Goal: Transaction & Acquisition: Purchase product/service

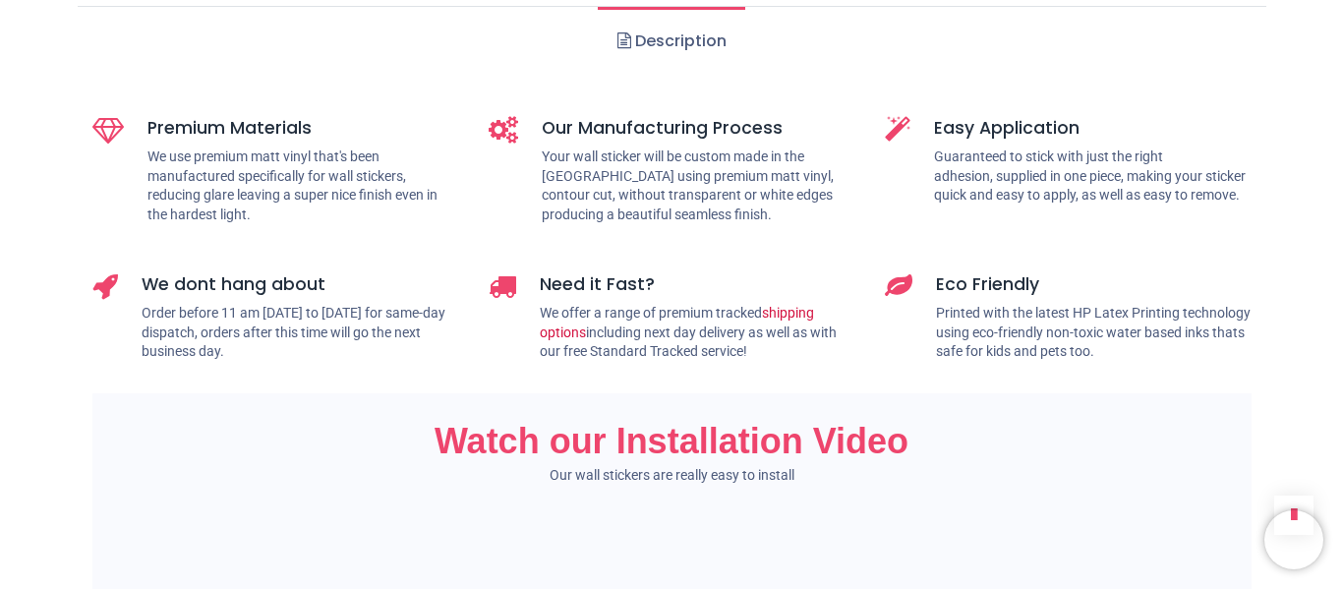
scroll to position [983, 0]
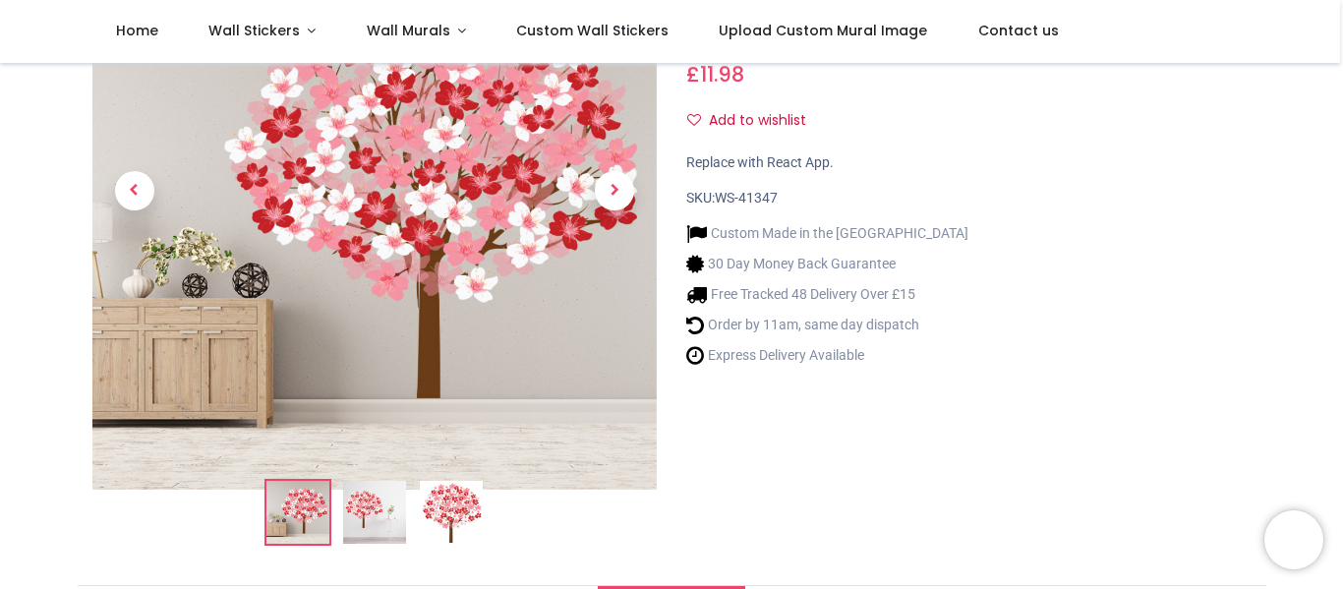
scroll to position [98, 0]
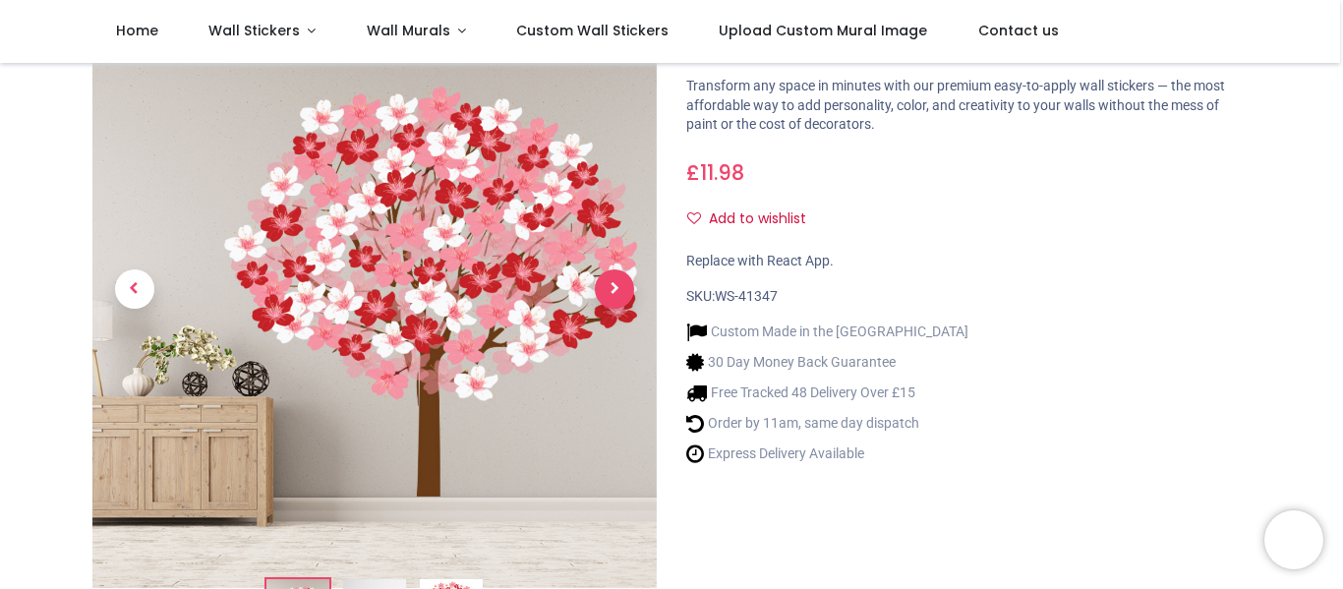
click at [617, 288] on span "Next" at bounding box center [614, 288] width 39 height 39
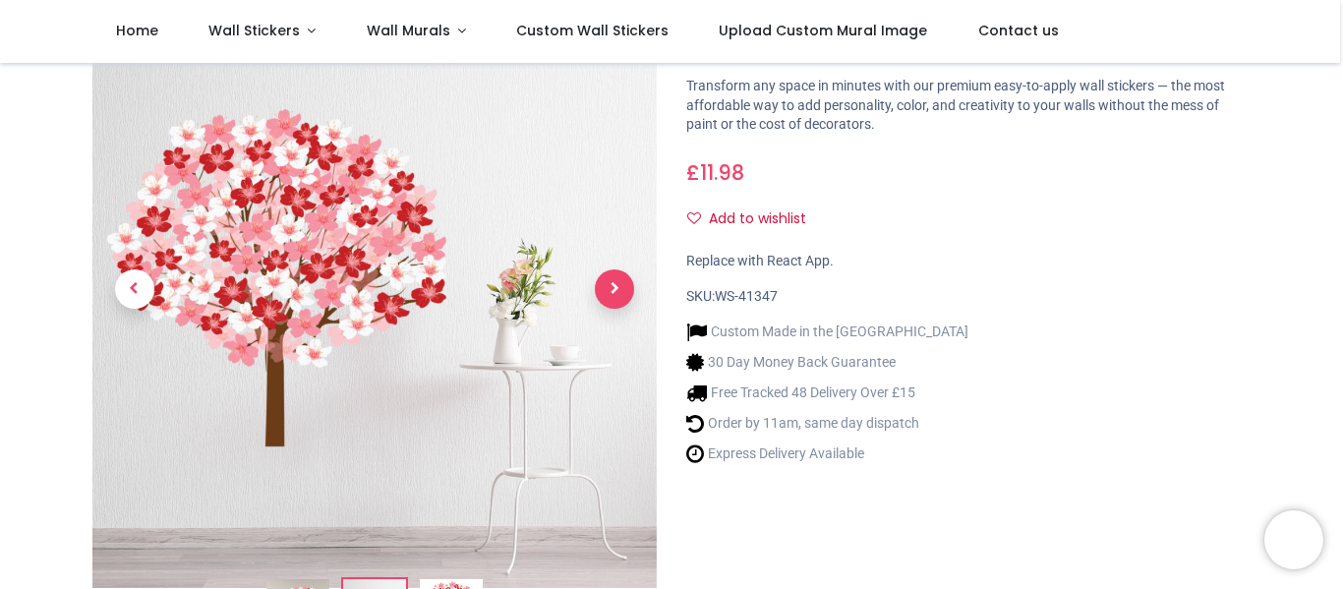
click at [617, 288] on span "Next" at bounding box center [614, 288] width 39 height 39
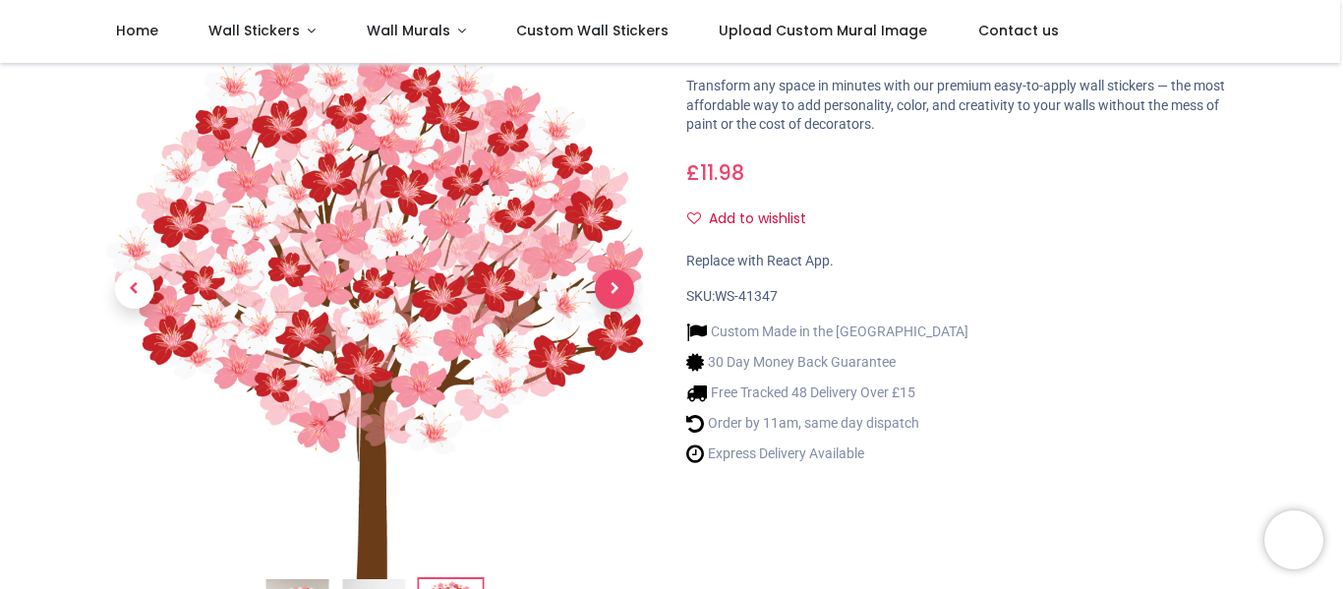
click at [617, 291] on span "Next" at bounding box center [614, 288] width 39 height 39
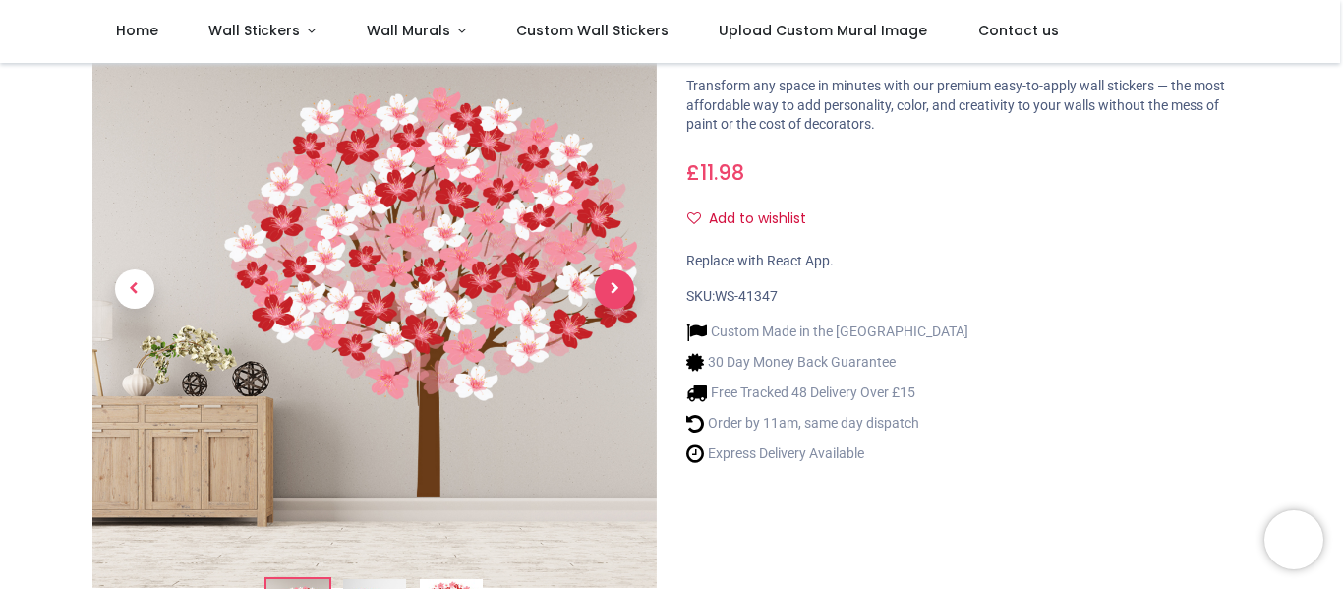
scroll to position [0, 0]
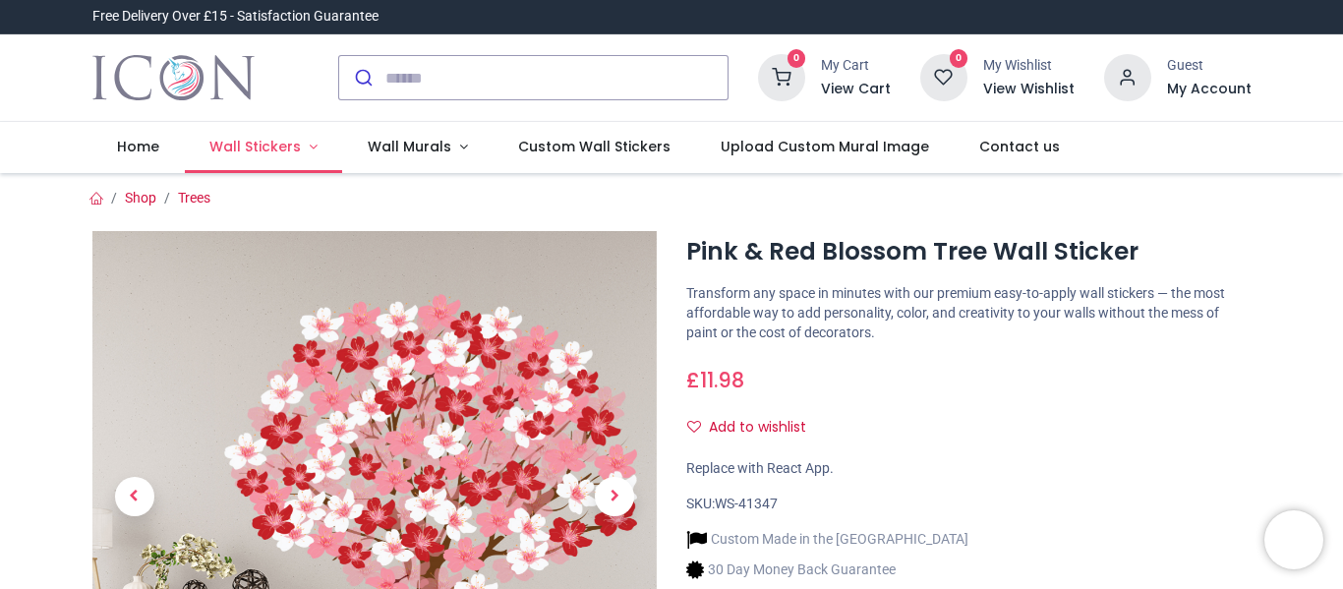
click at [280, 144] on span "Wall Stickers" at bounding box center [254, 147] width 91 height 20
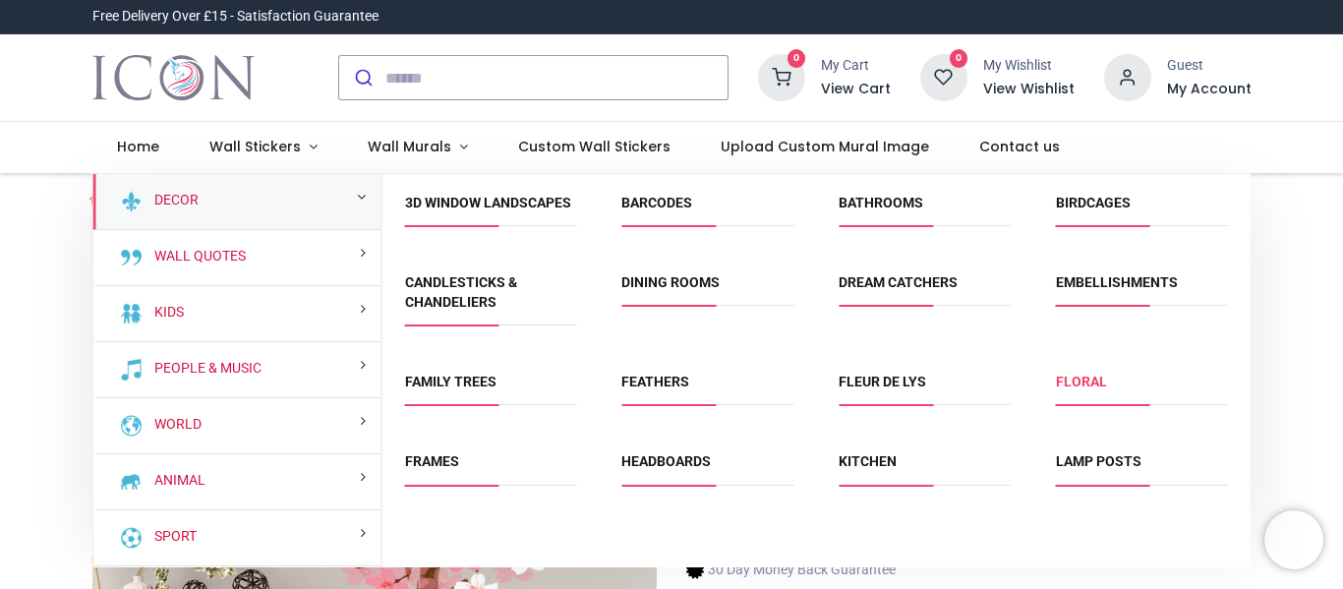
click at [1074, 389] on link "Floral" at bounding box center [1081, 382] width 51 height 16
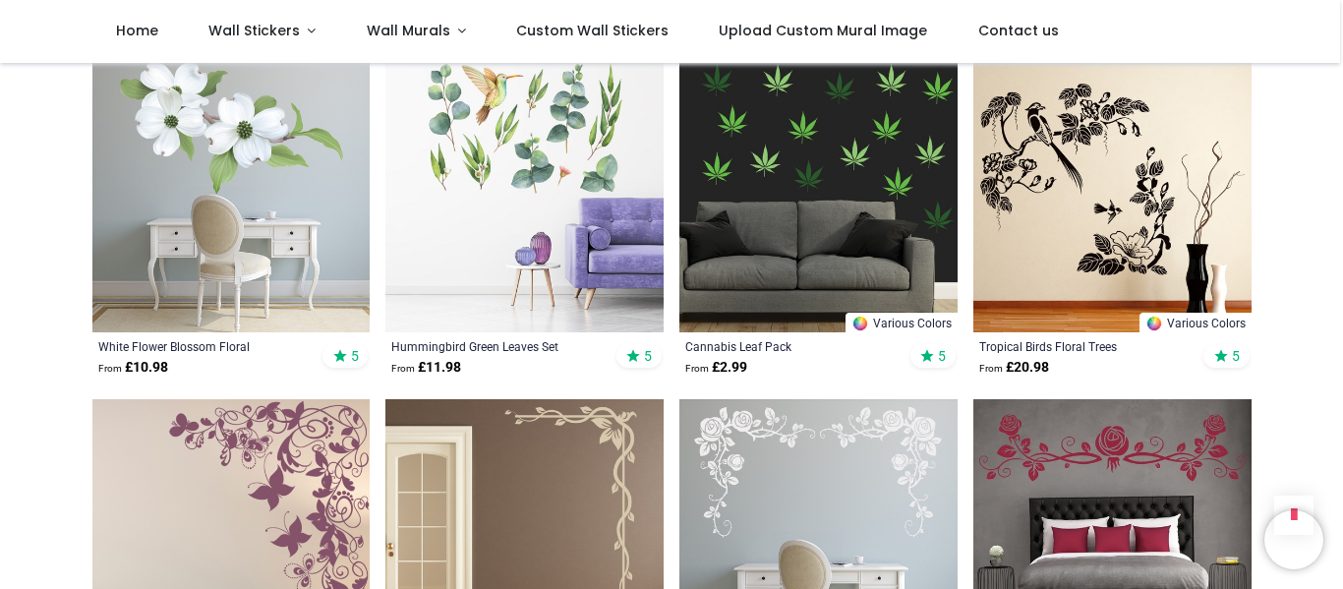
scroll to position [2039, 0]
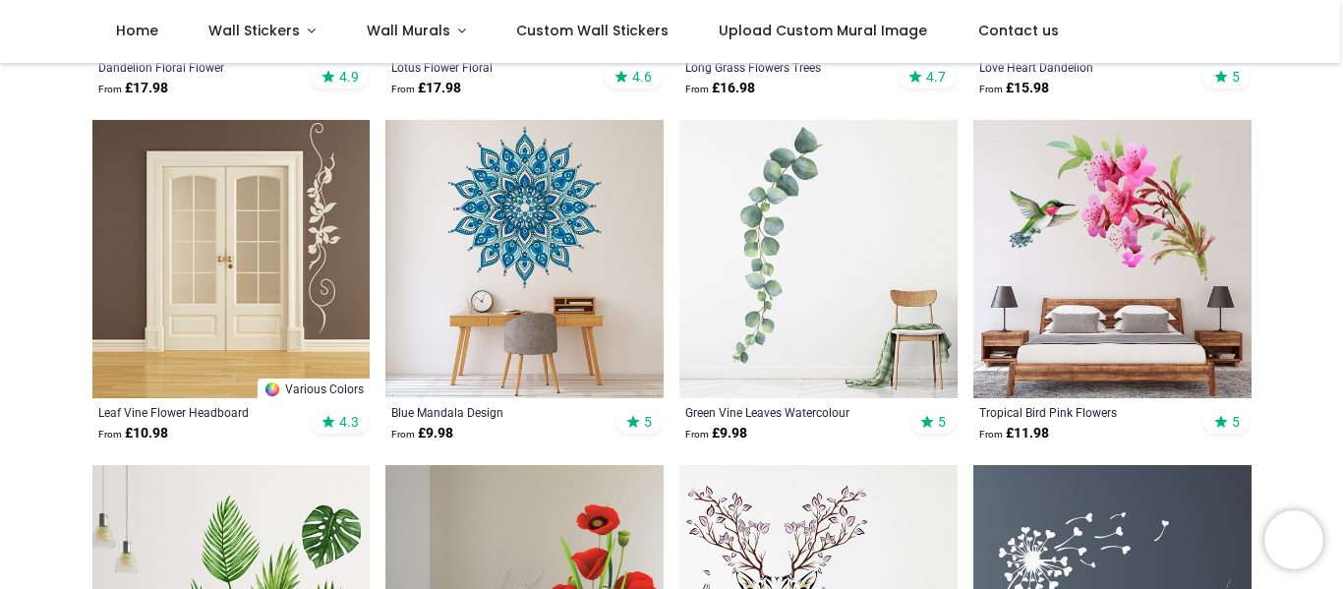
scroll to position [663, 0]
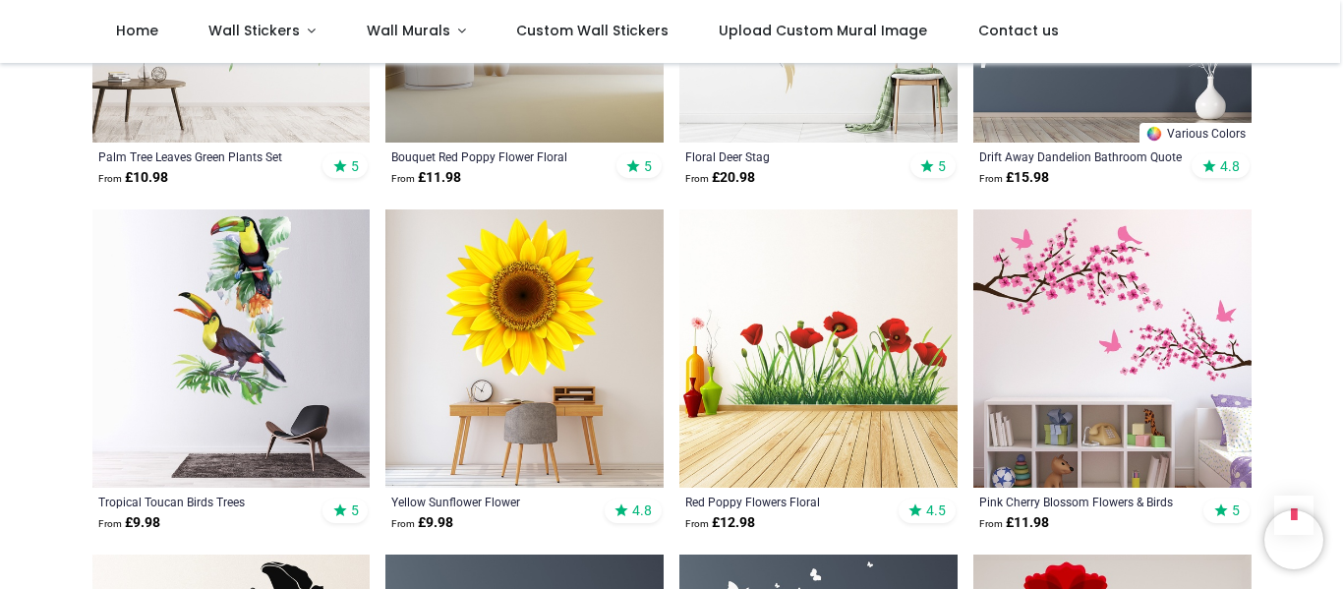
scroll to position [1377, 0]
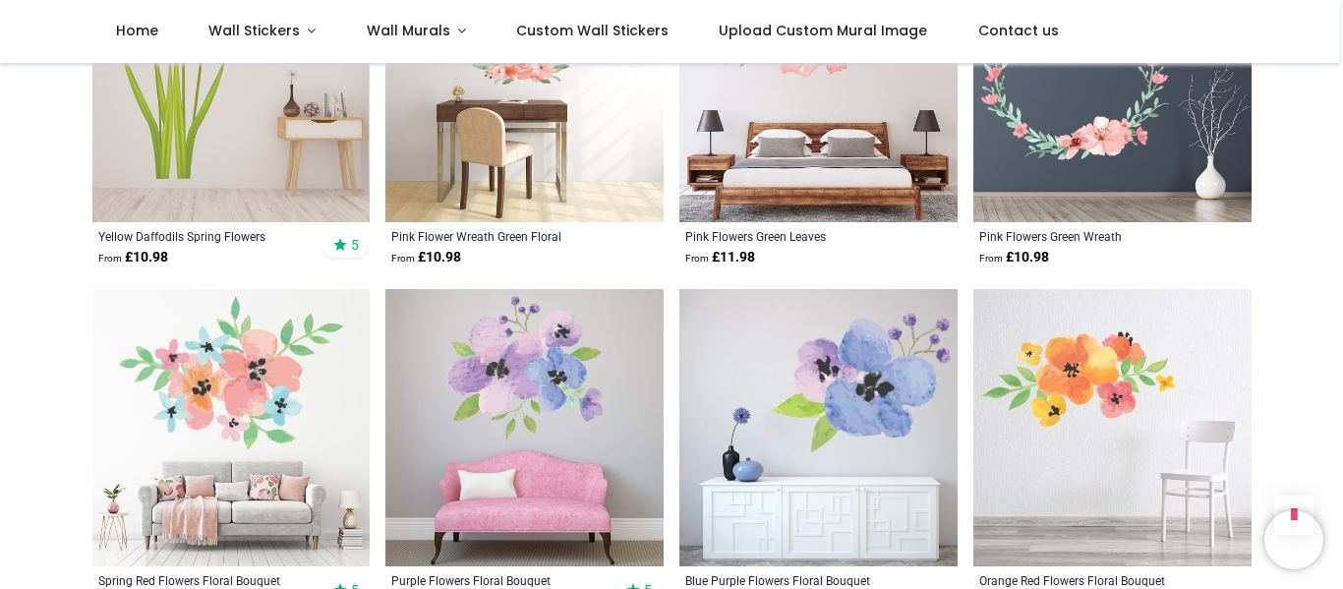
scroll to position [4425, 0]
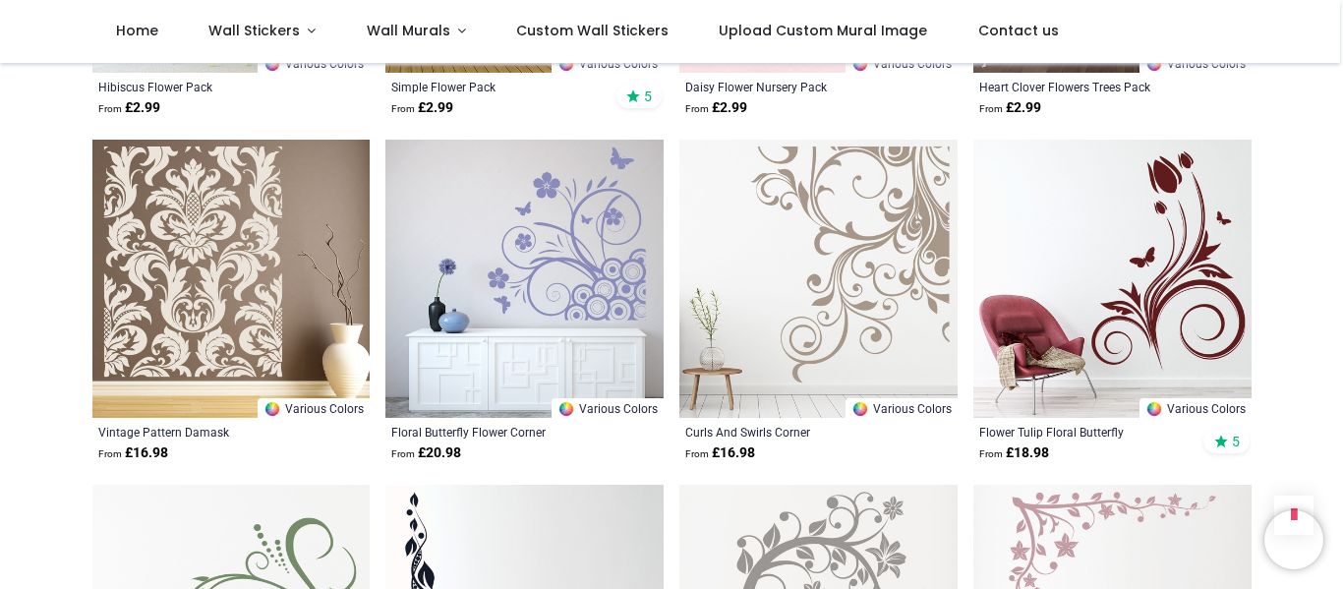
scroll to position [6195, 0]
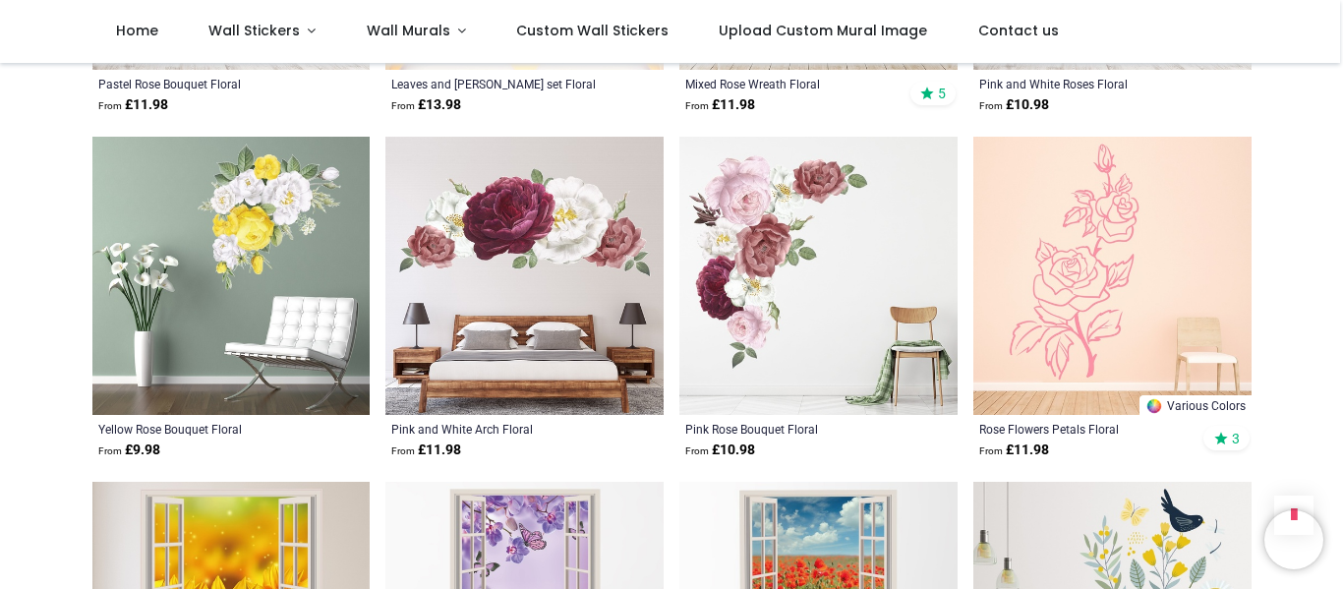
scroll to position [9440, 0]
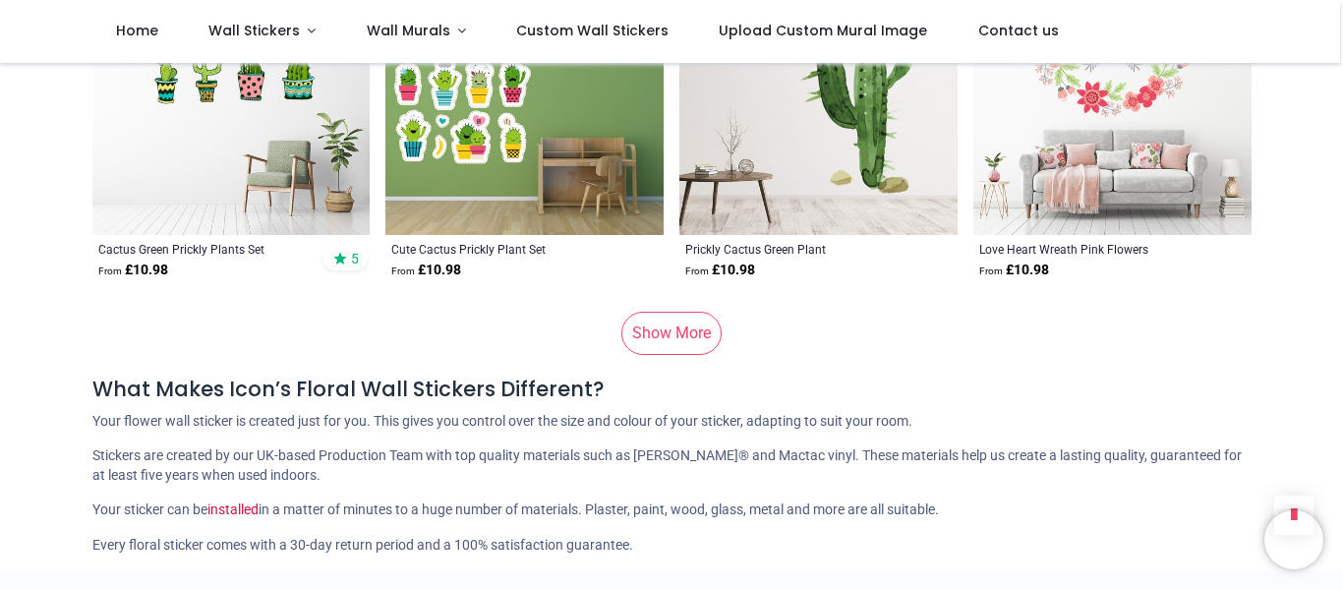
scroll to position [12291, 0]
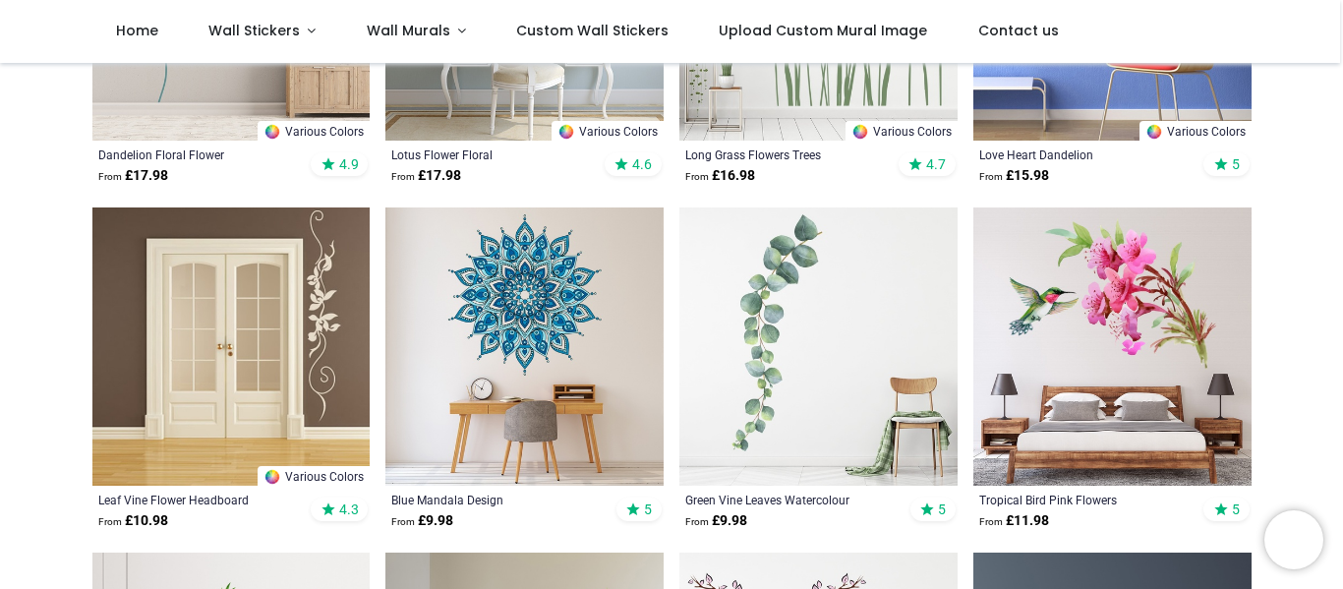
scroll to position [528, 0]
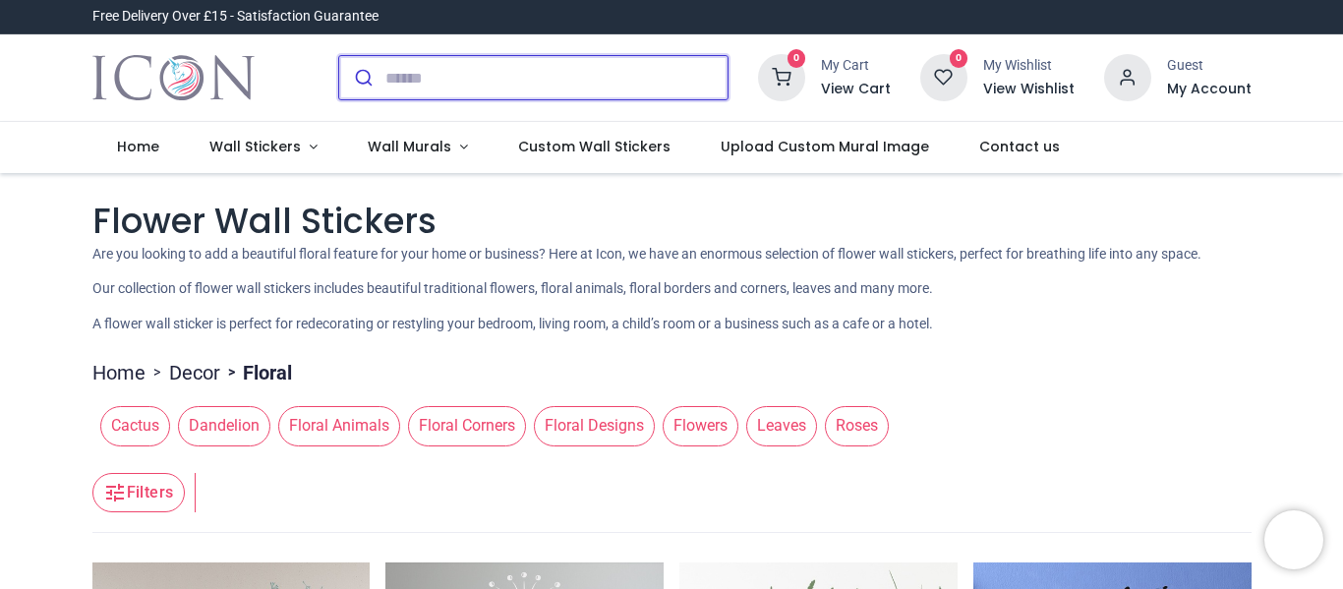
click at [497, 87] on input "search" at bounding box center [556, 77] width 342 height 43
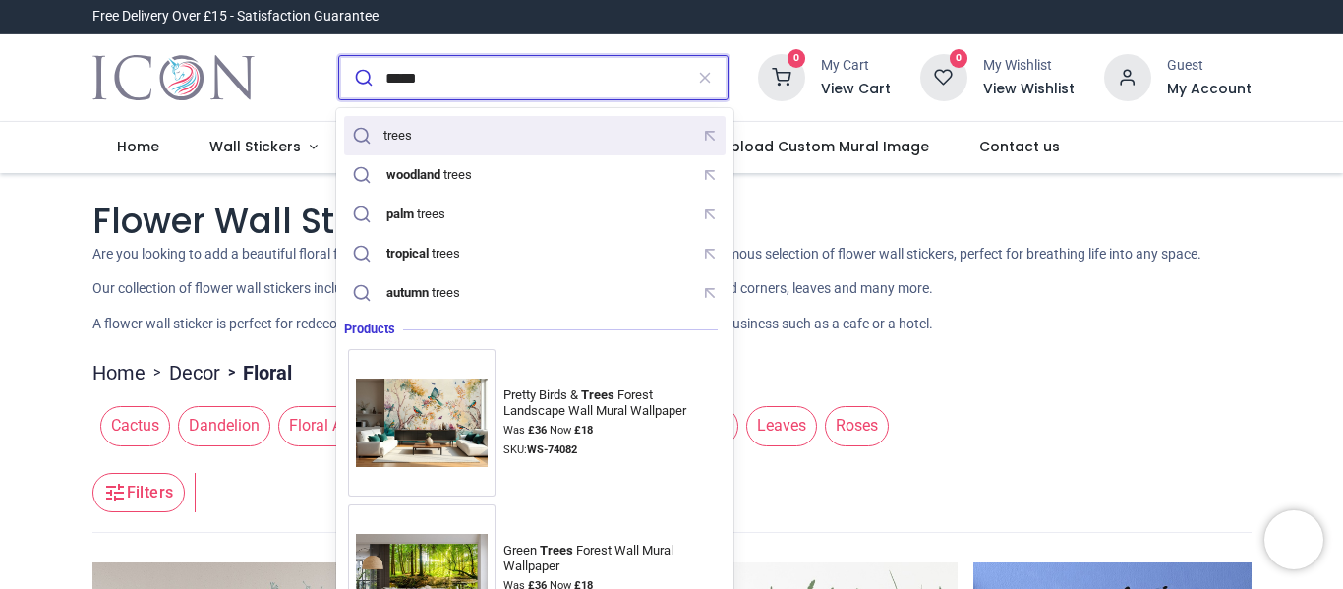
click at [414, 131] on div "trees" at bounding box center [400, 136] width 35 height 16
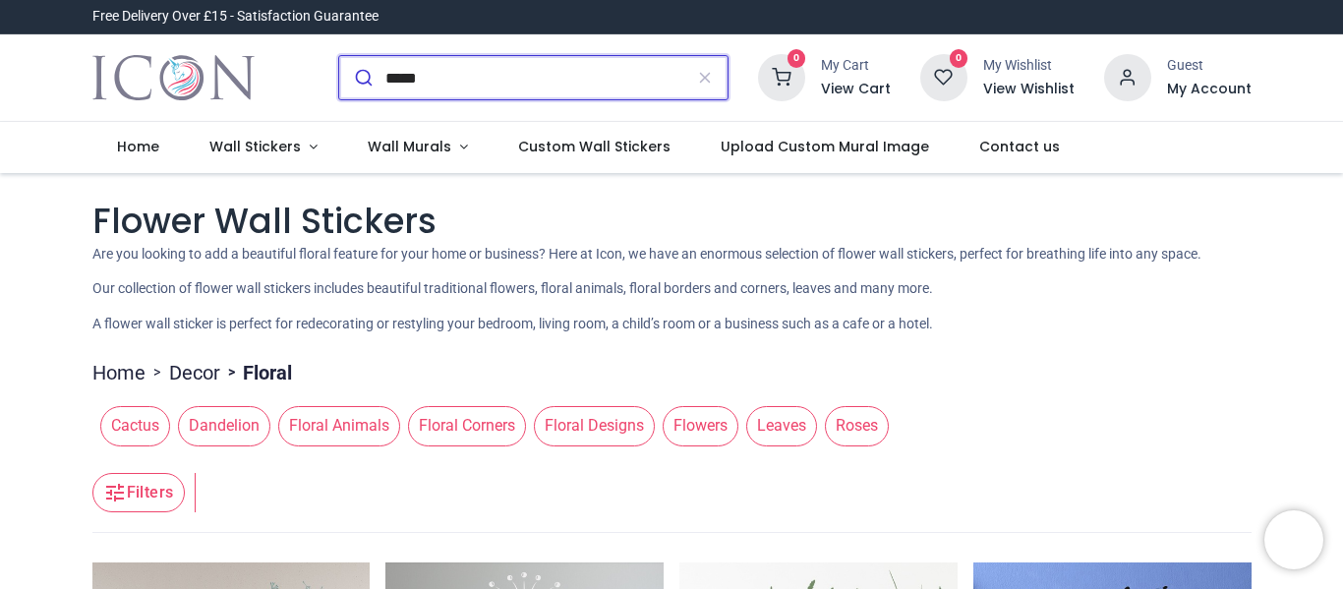
type input "*****"
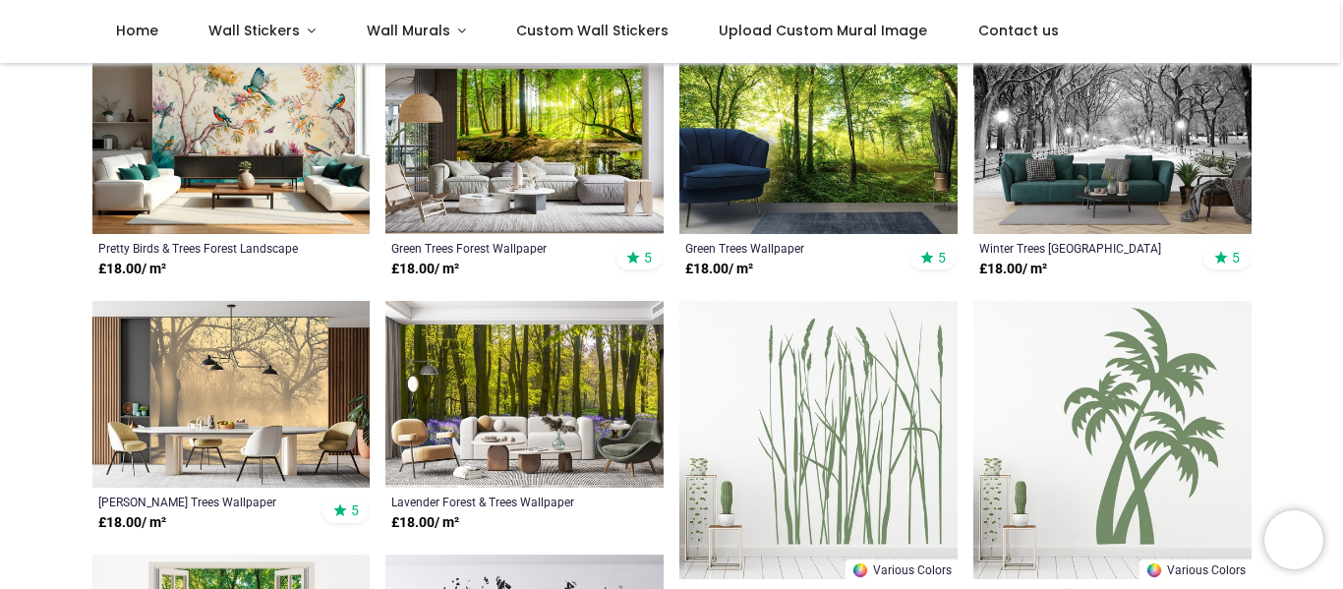
scroll to position [393, 0]
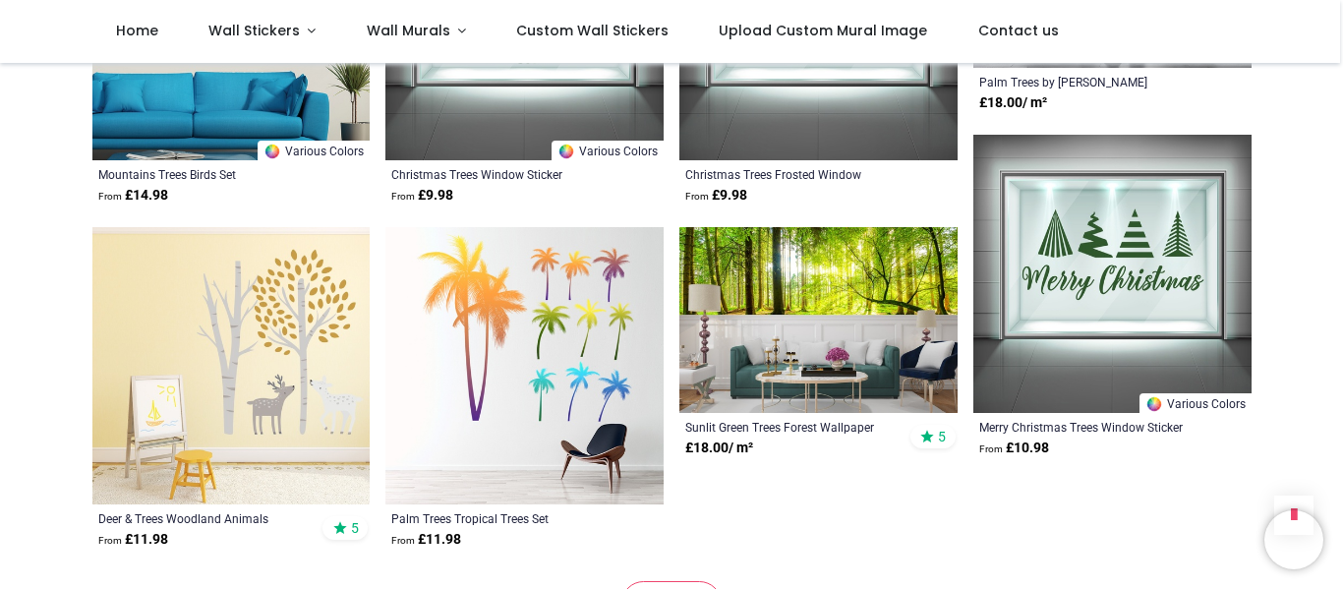
scroll to position [1967, 0]
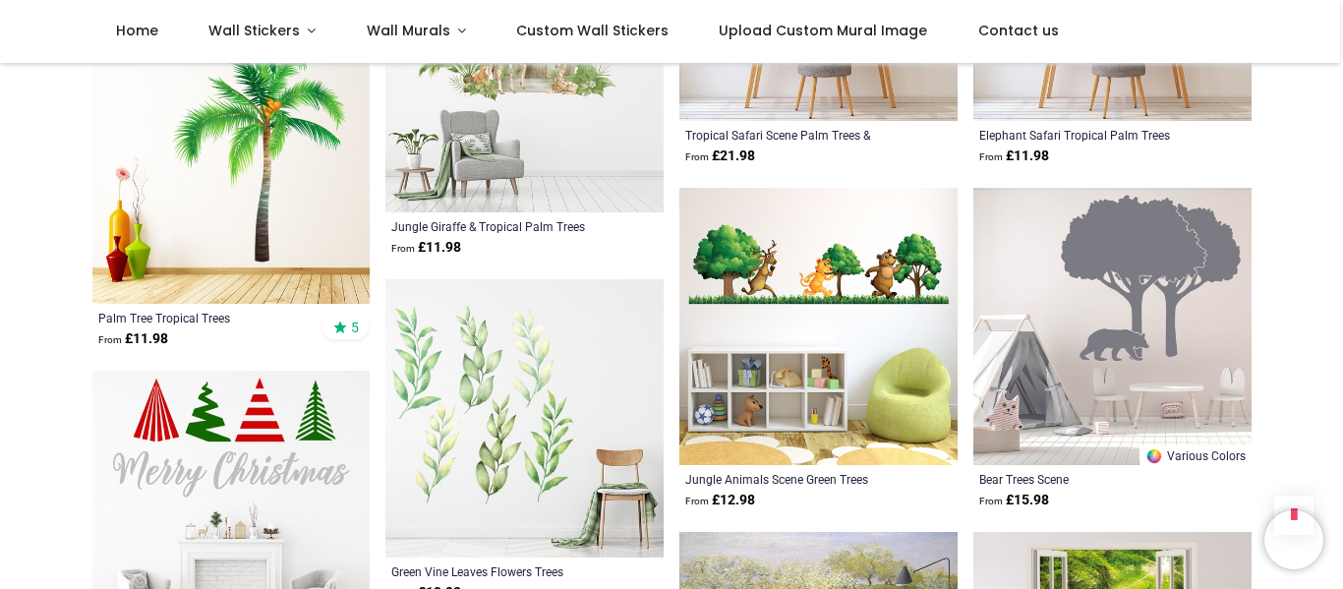
scroll to position [3540, 0]
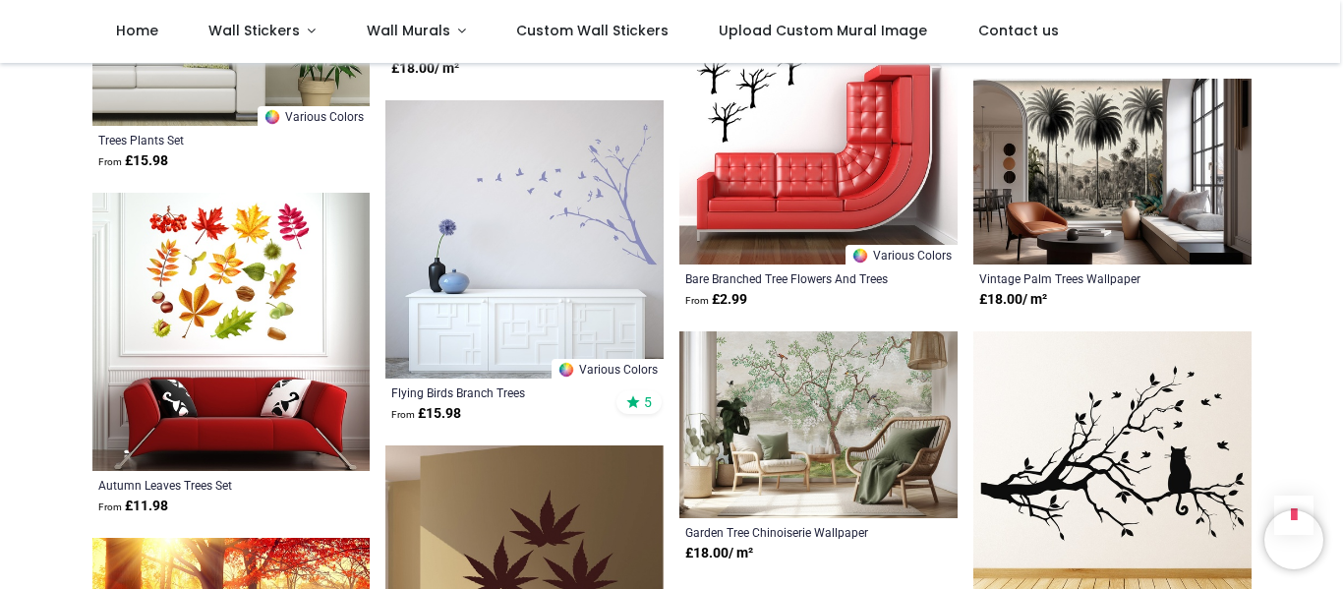
scroll to position [8260, 0]
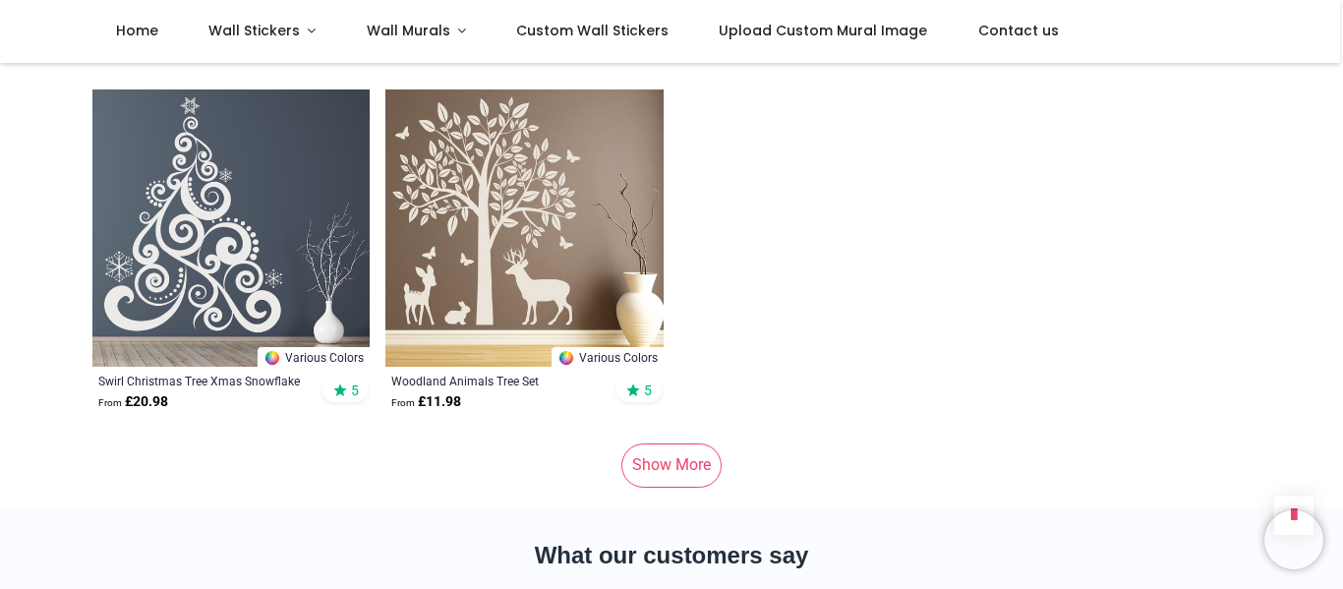
scroll to position [11210, 0]
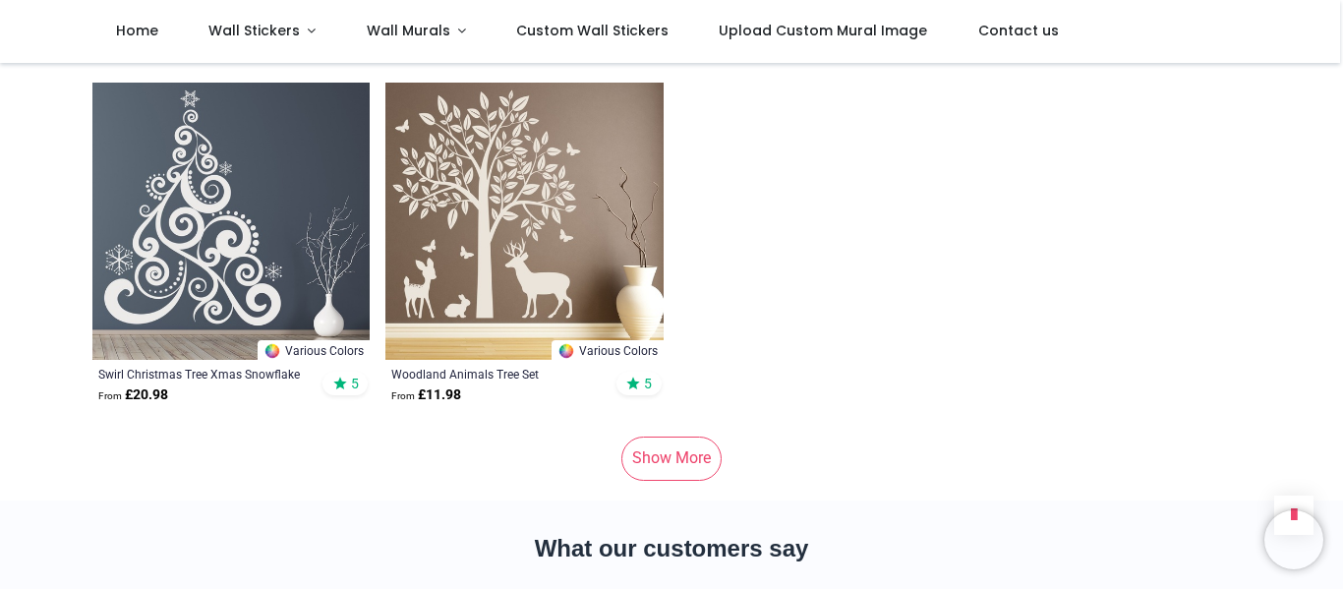
click at [679, 437] on link "Show More" at bounding box center [671, 458] width 100 height 43
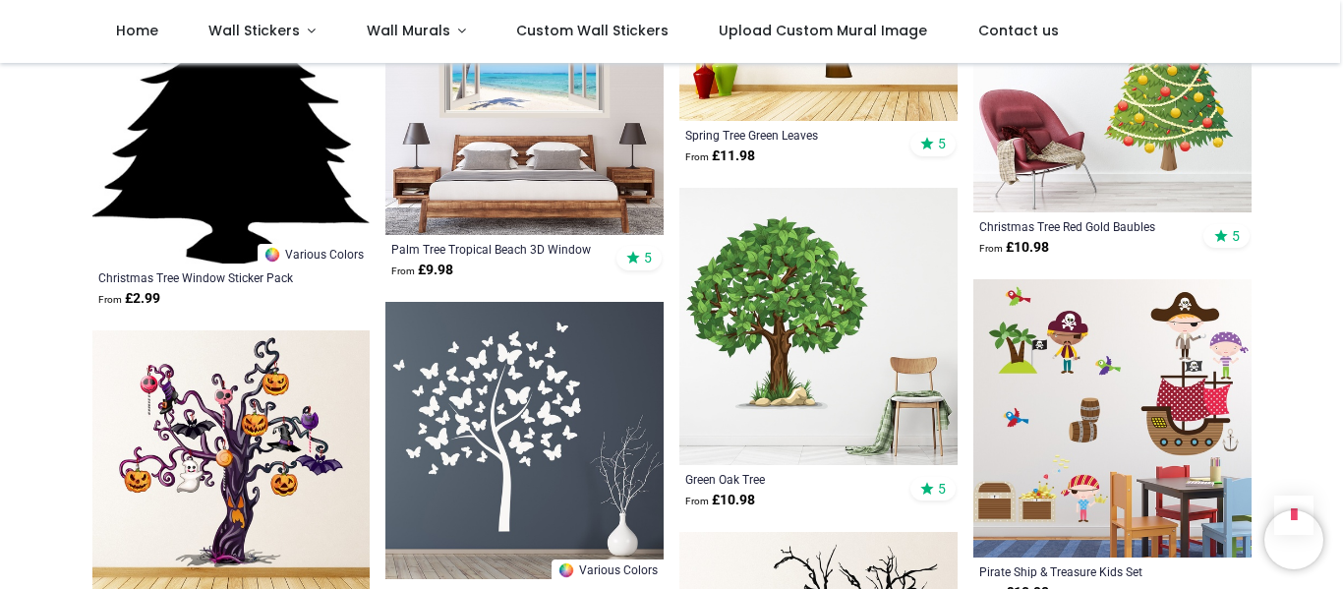
scroll to position [12390, 0]
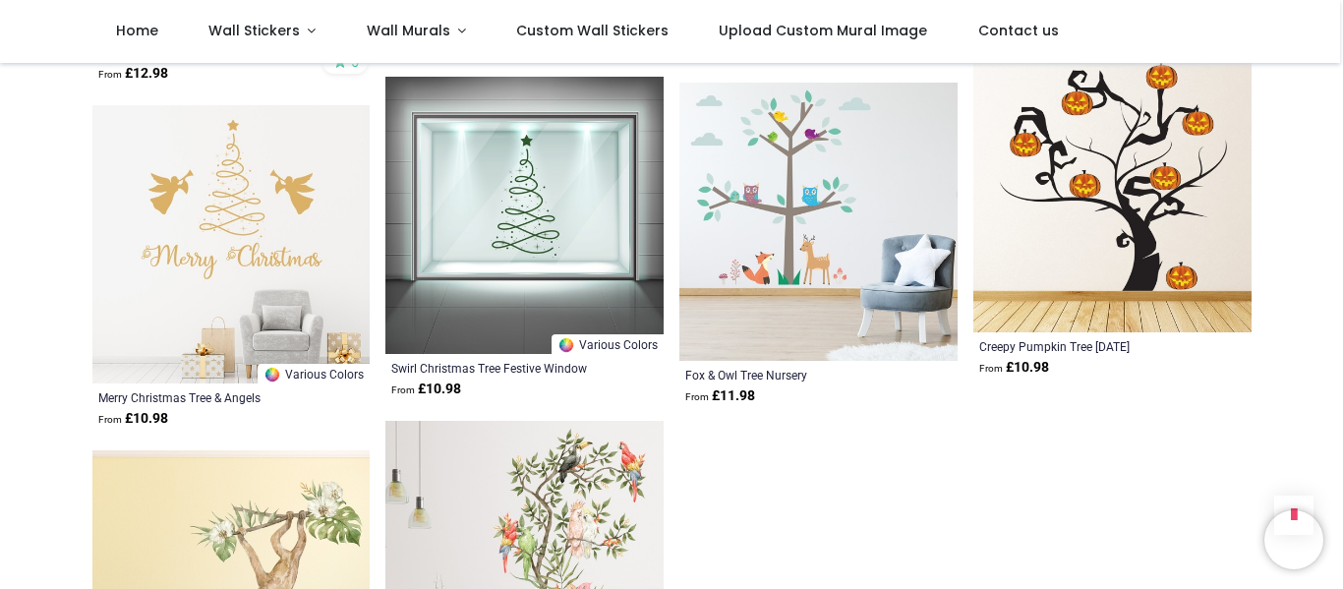
scroll to position [18388, 0]
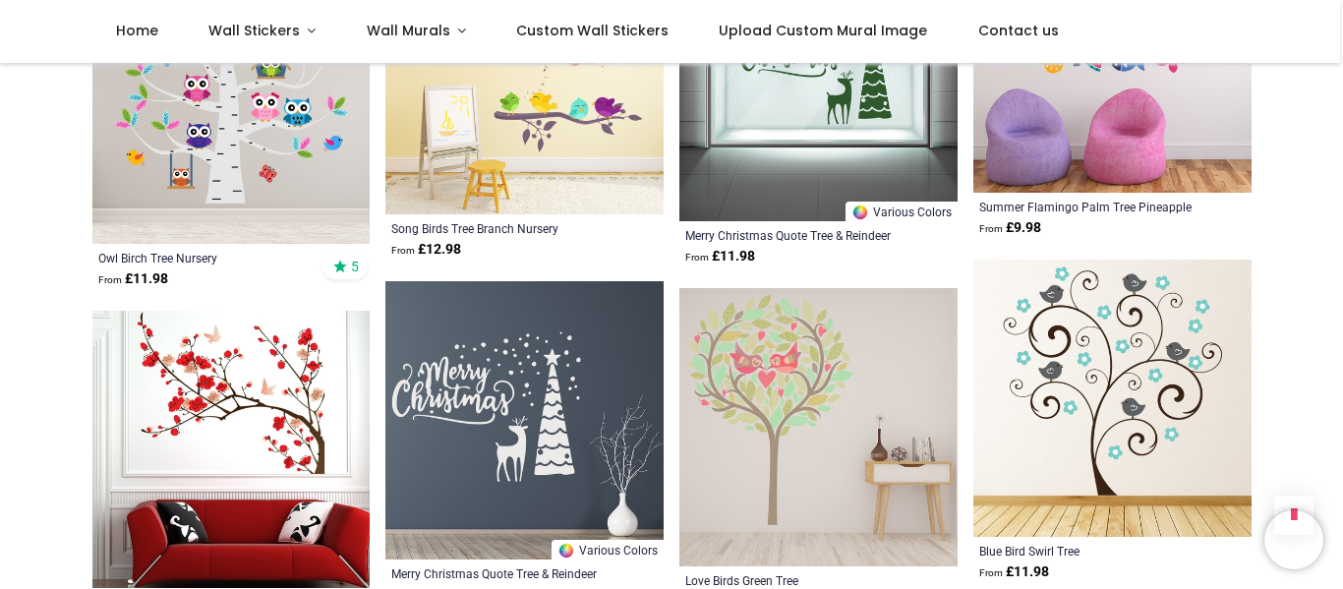
scroll to position [19764, 0]
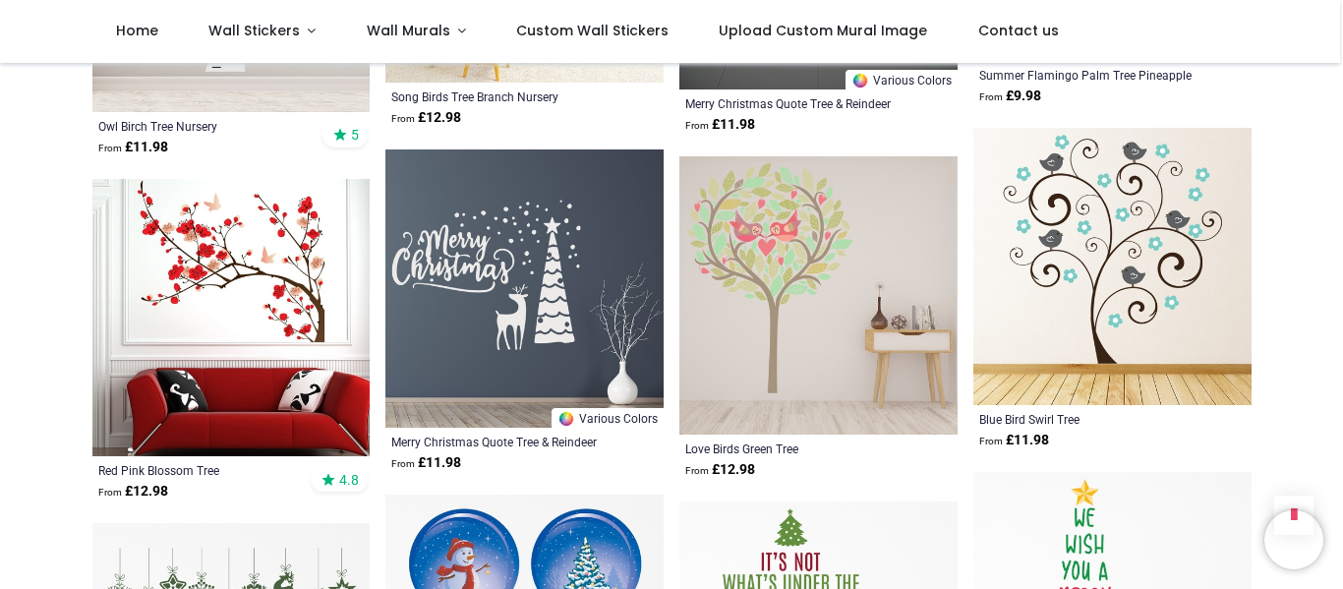
click at [316, 193] on img at bounding box center [231, 318] width 278 height 278
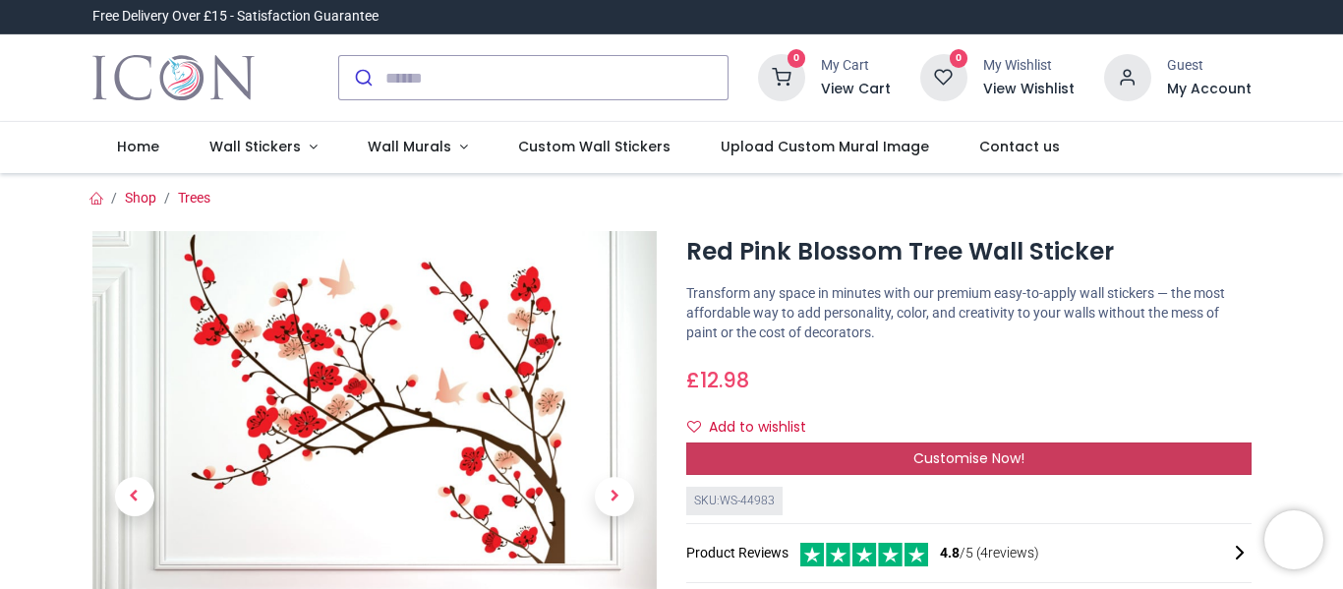
click at [986, 448] on span "Customise Now!" at bounding box center [968, 458] width 111 height 20
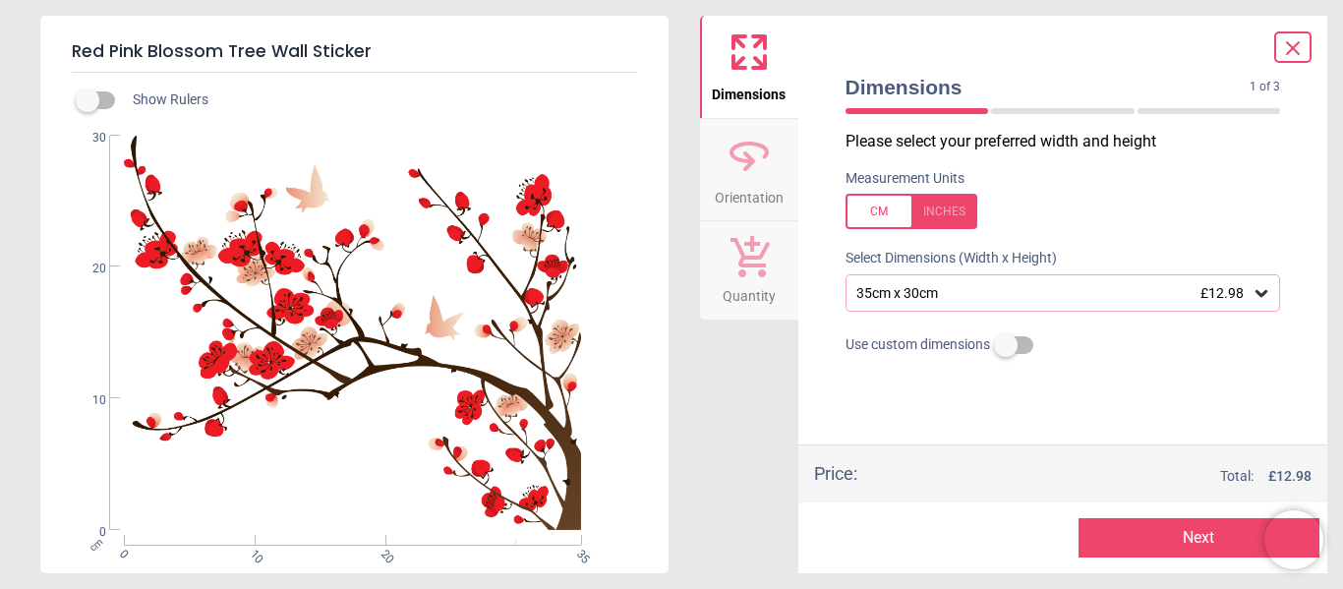
click at [765, 165] on icon at bounding box center [749, 155] width 47 height 47
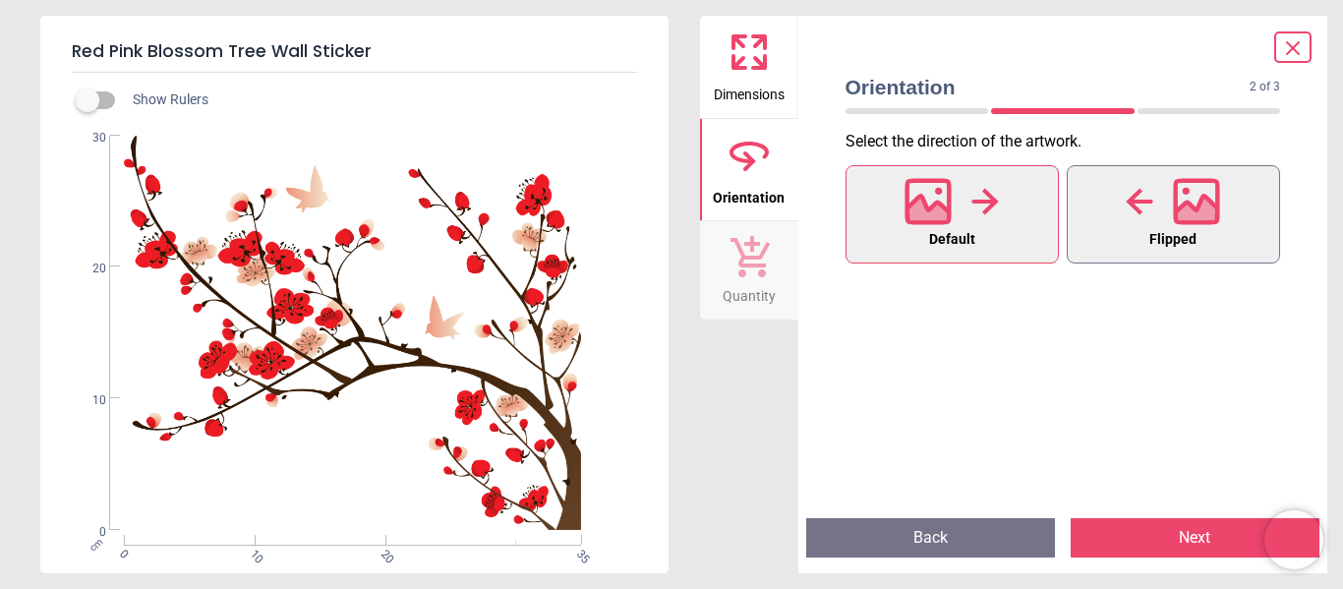
click at [1152, 192] on icon at bounding box center [1140, 201] width 28 height 29
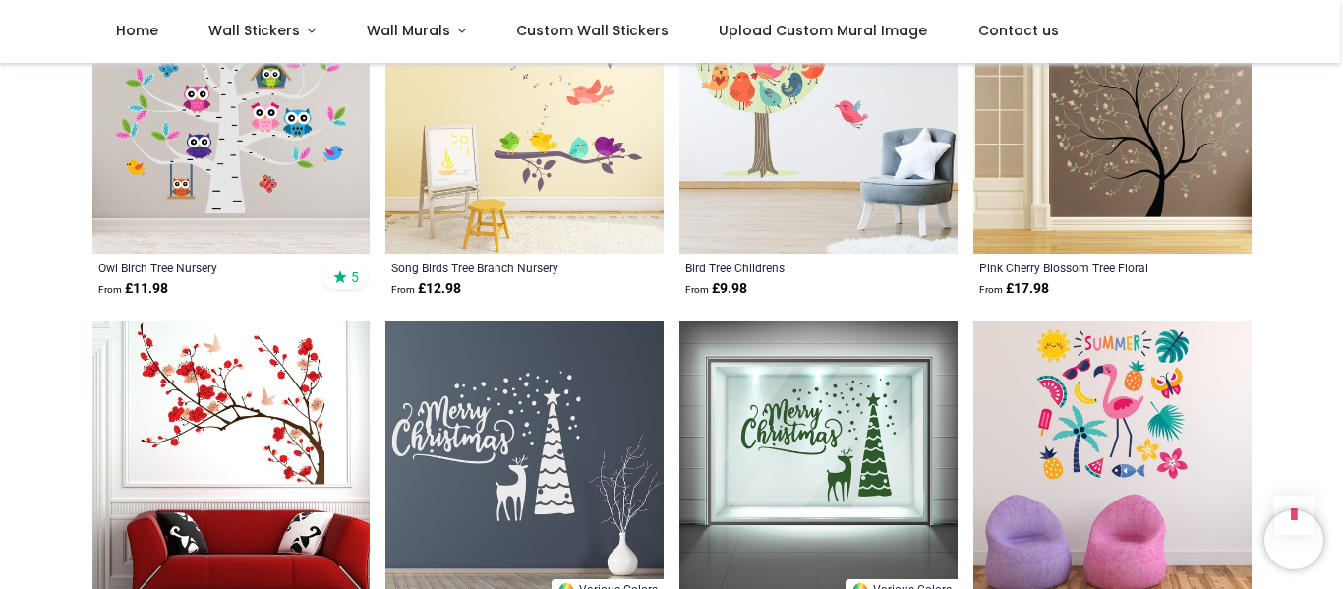
scroll to position [1082, 0]
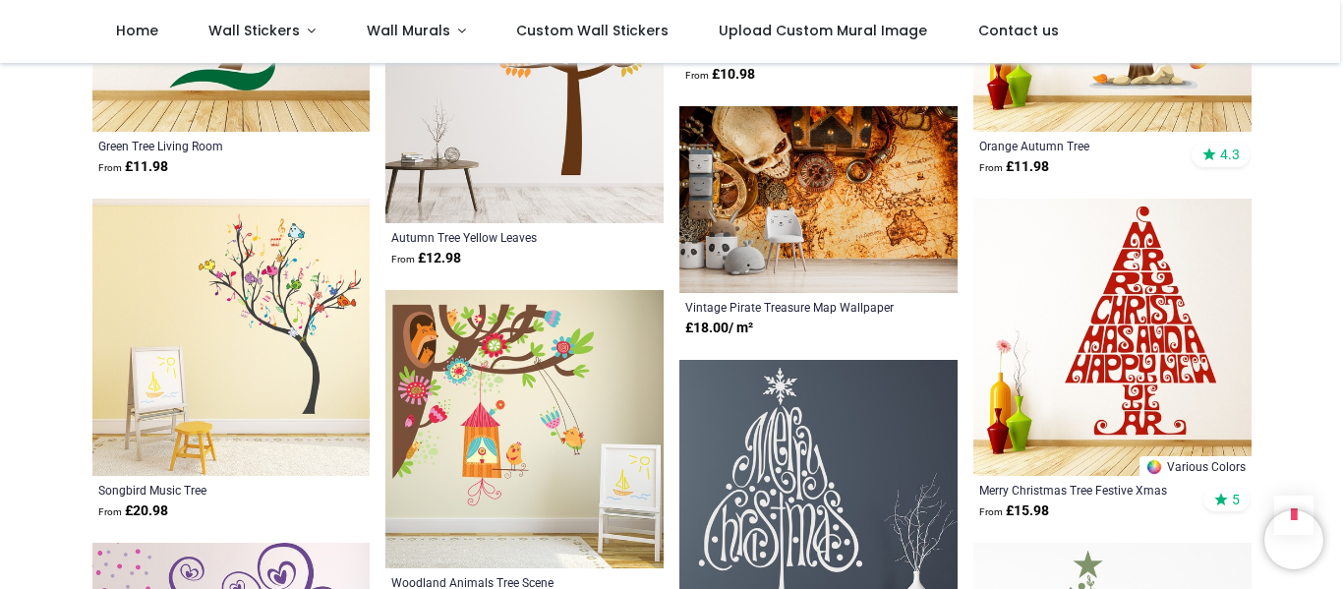
scroll to position [4621, 0]
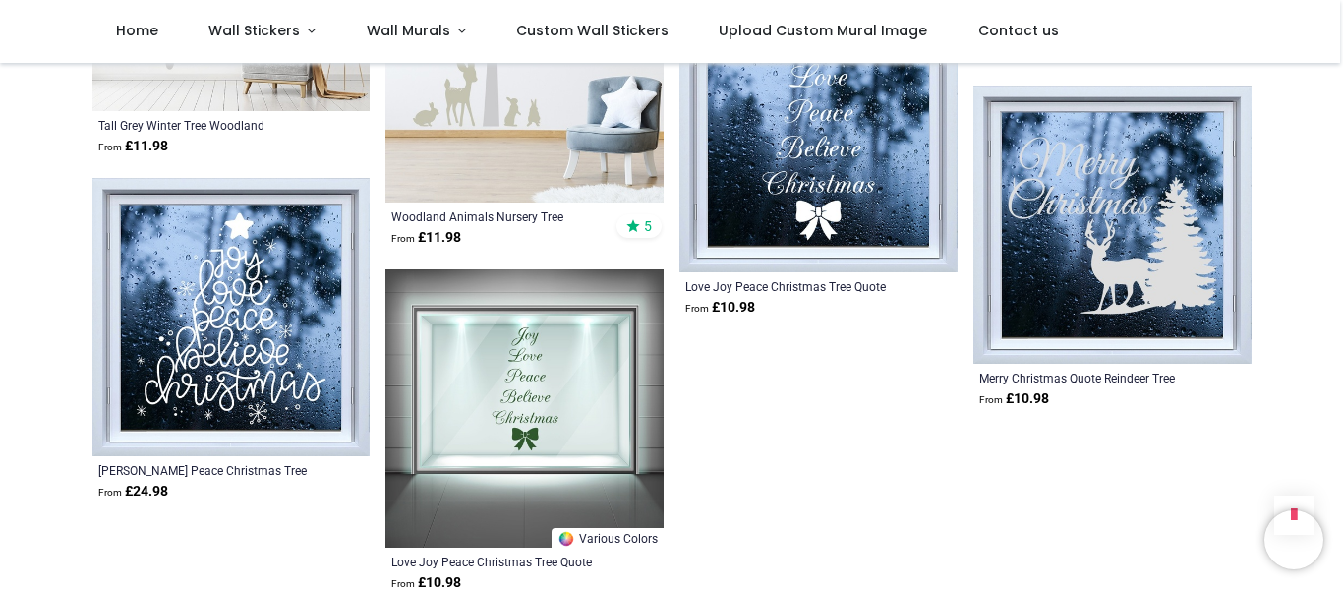
scroll to position [7375, 0]
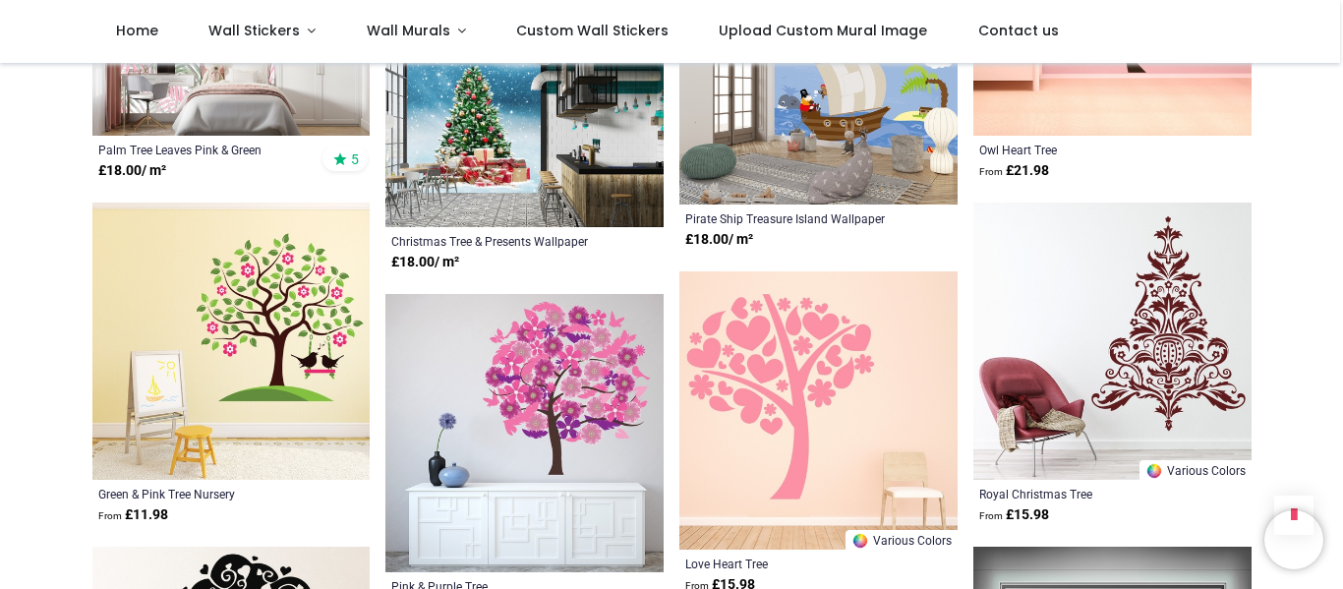
scroll to position [9341, 0]
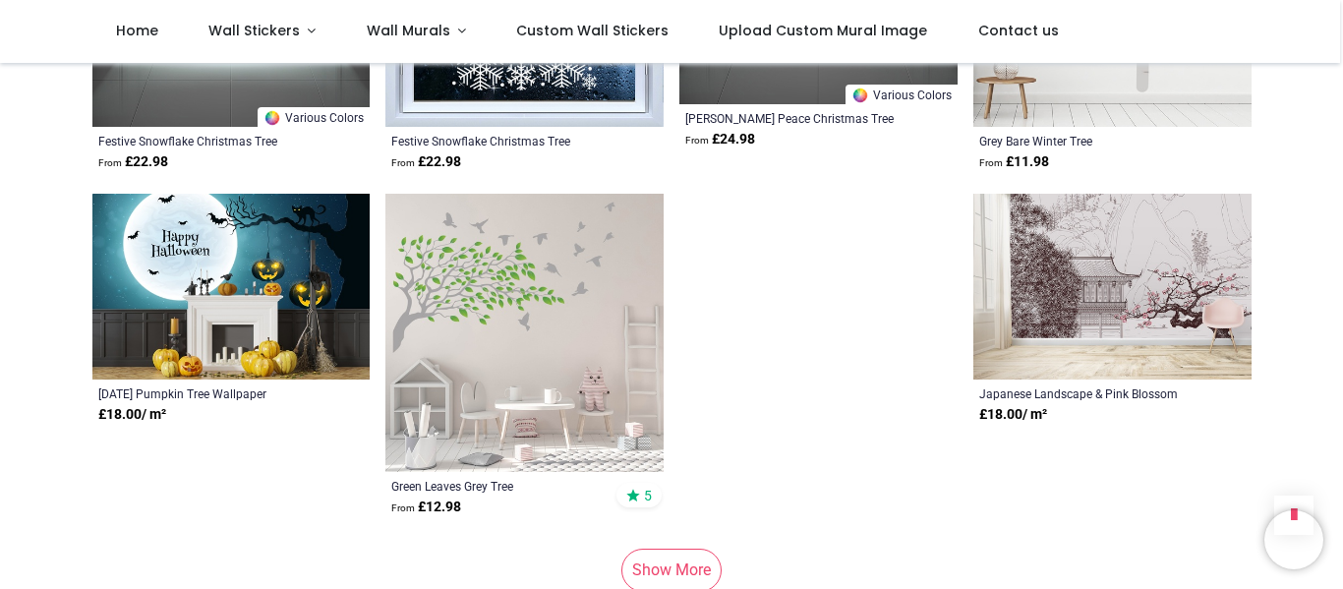
scroll to position [11701, 0]
click at [993, 386] on div "Japanese Landscape & Pink Blossom Tree Wallpaper" at bounding box center [1085, 394] width 213 height 16
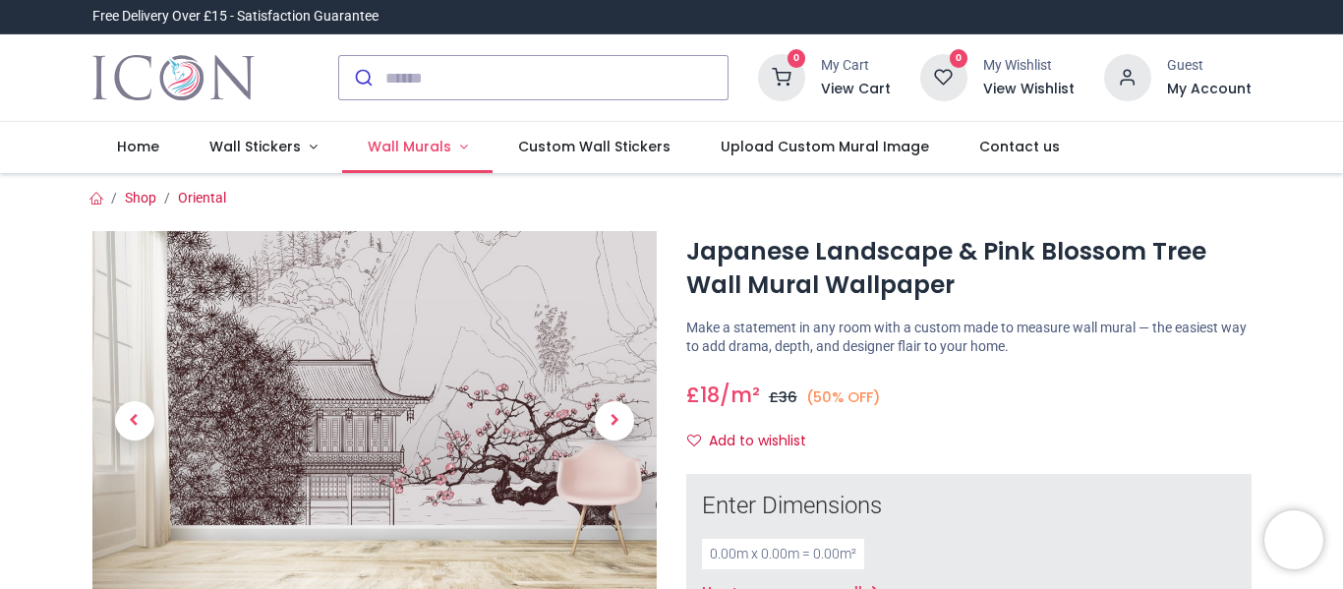
click at [422, 149] on span "Wall Murals" at bounding box center [410, 147] width 84 height 20
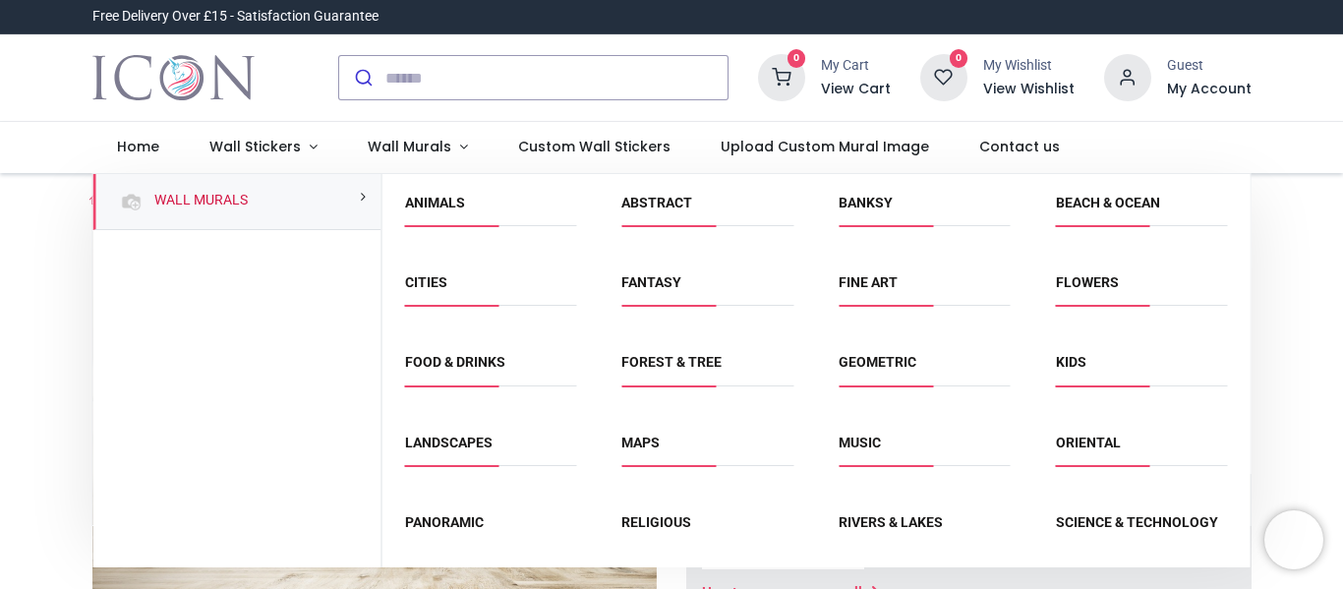
click at [671, 215] on span "Abstract" at bounding box center [707, 210] width 172 height 32
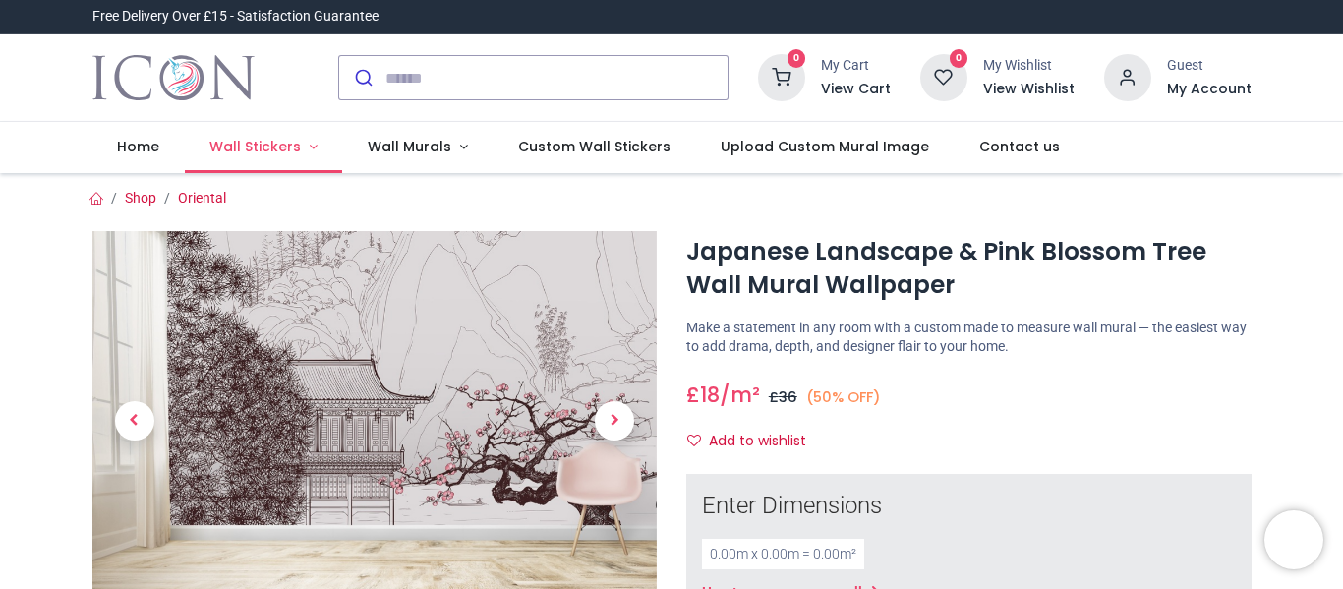
click at [265, 147] on span "Wall Stickers" at bounding box center [254, 147] width 91 height 20
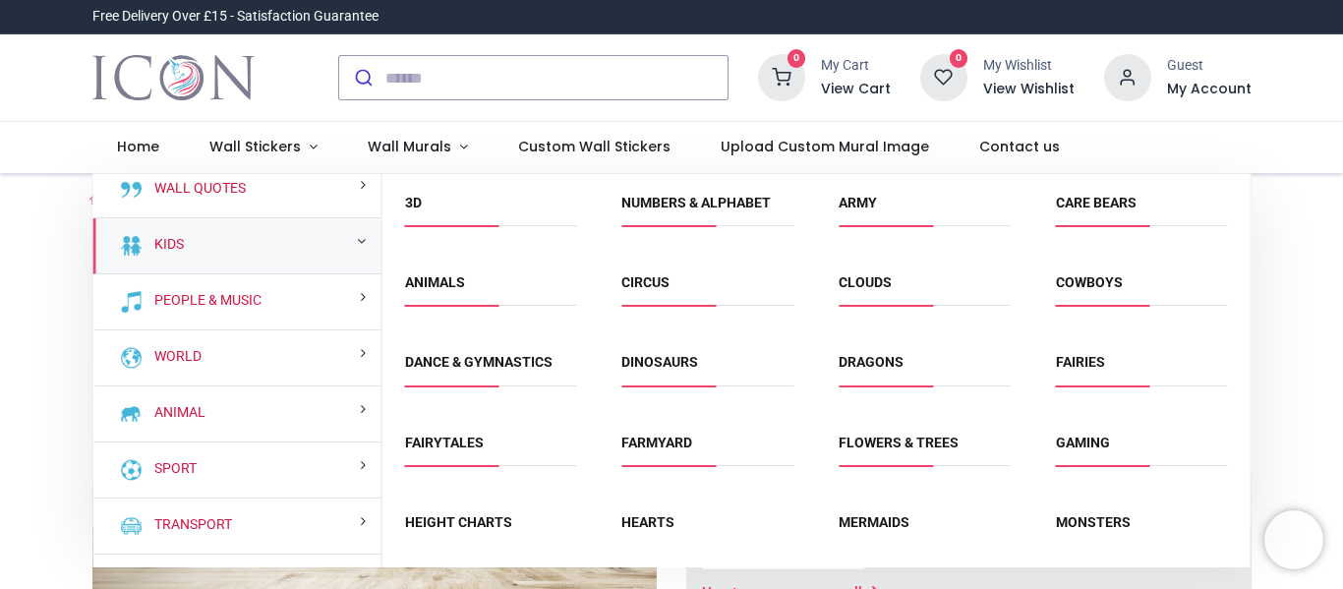
scroll to position [98, 0]
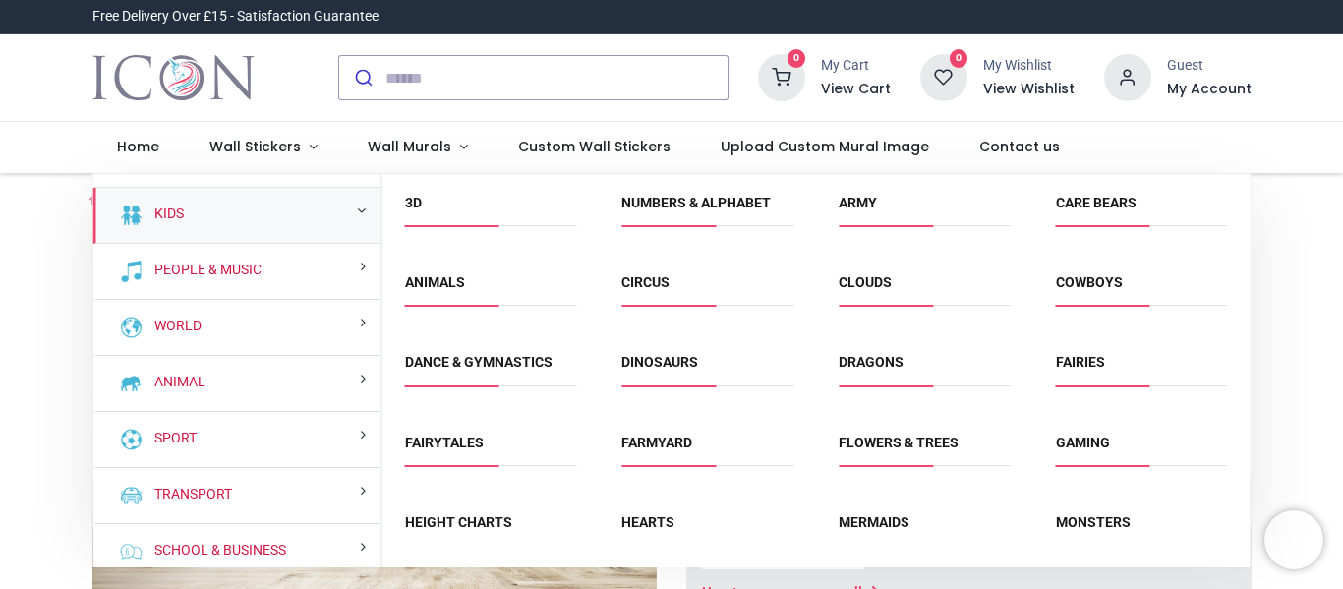
click at [284, 220] on div "Kids" at bounding box center [237, 216] width 288 height 56
click at [884, 424] on div "Flowers & Trees" at bounding box center [924, 454] width 217 height 80
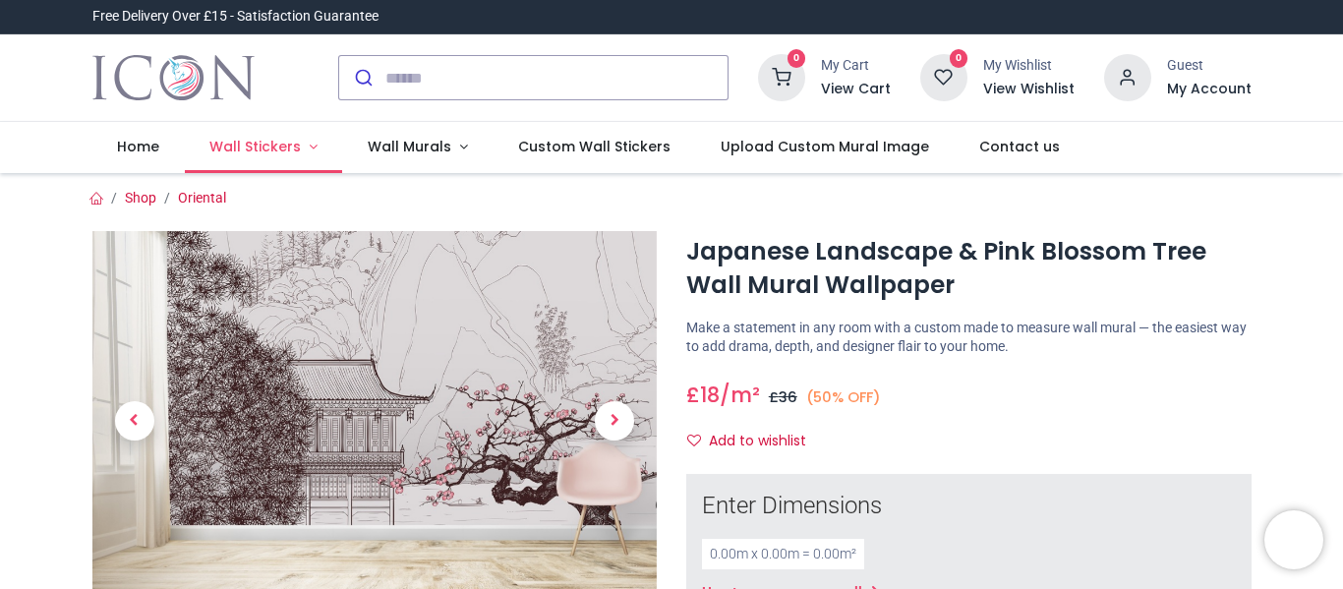
click at [259, 133] on link "Wall Stickers" at bounding box center [264, 147] width 158 height 51
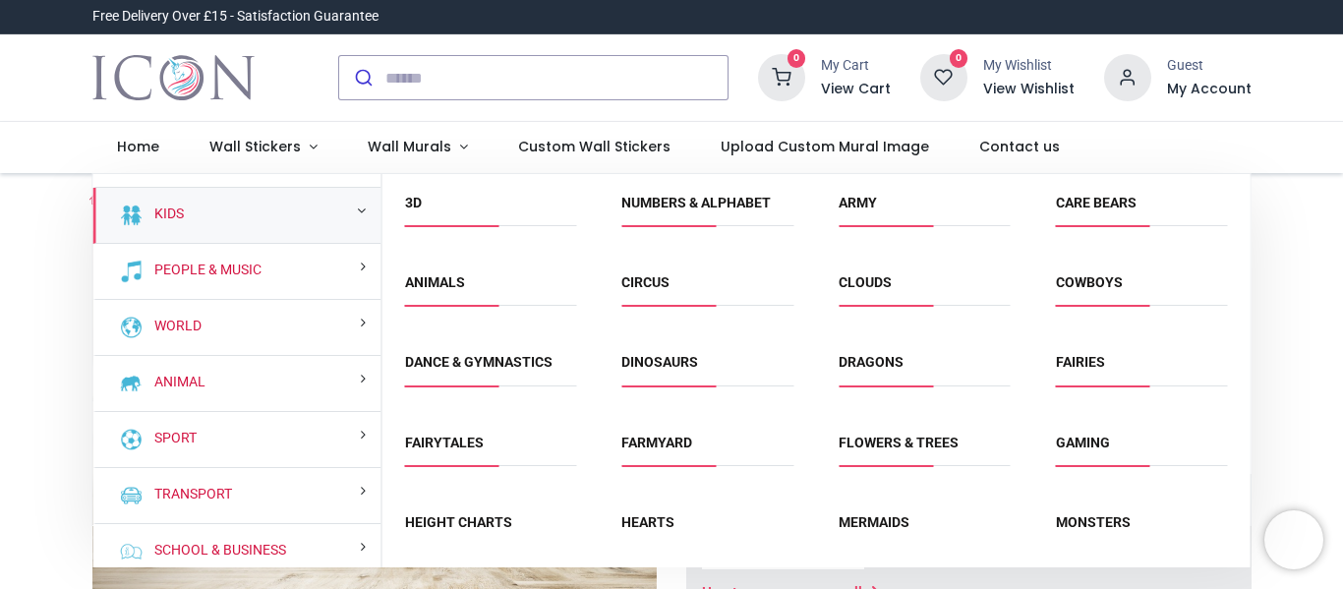
click at [236, 229] on div "Kids" at bounding box center [237, 216] width 288 height 56
click at [887, 448] on link "Flowers & Trees" at bounding box center [899, 443] width 120 height 16
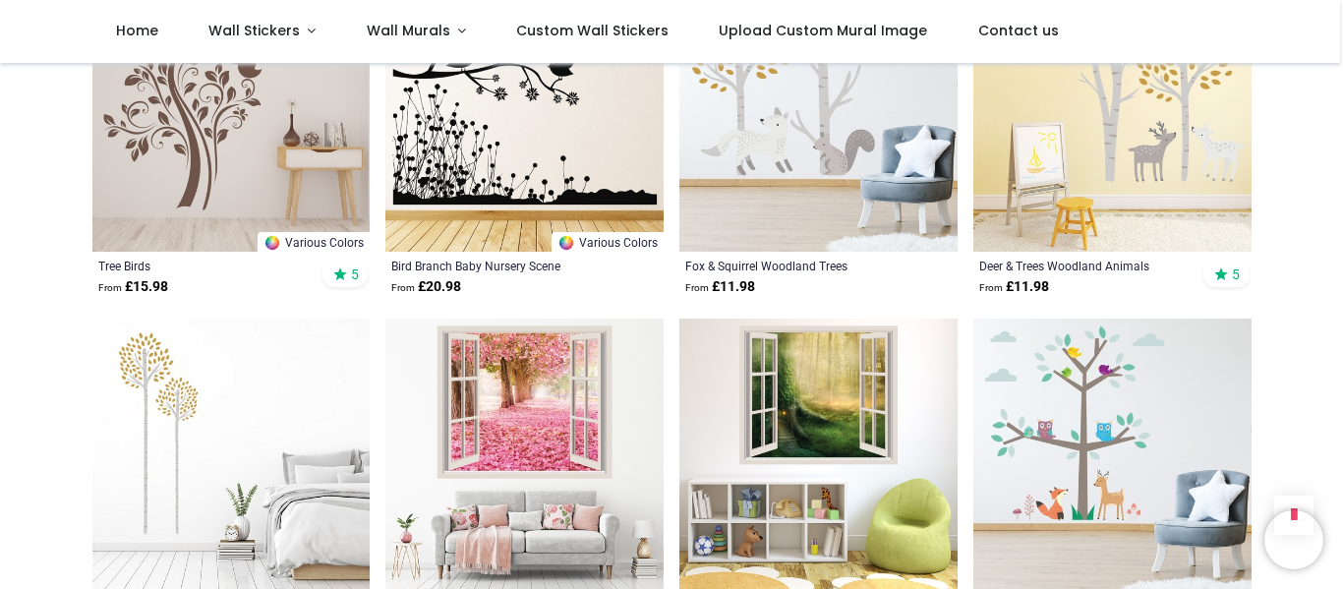
scroll to position [2262, 0]
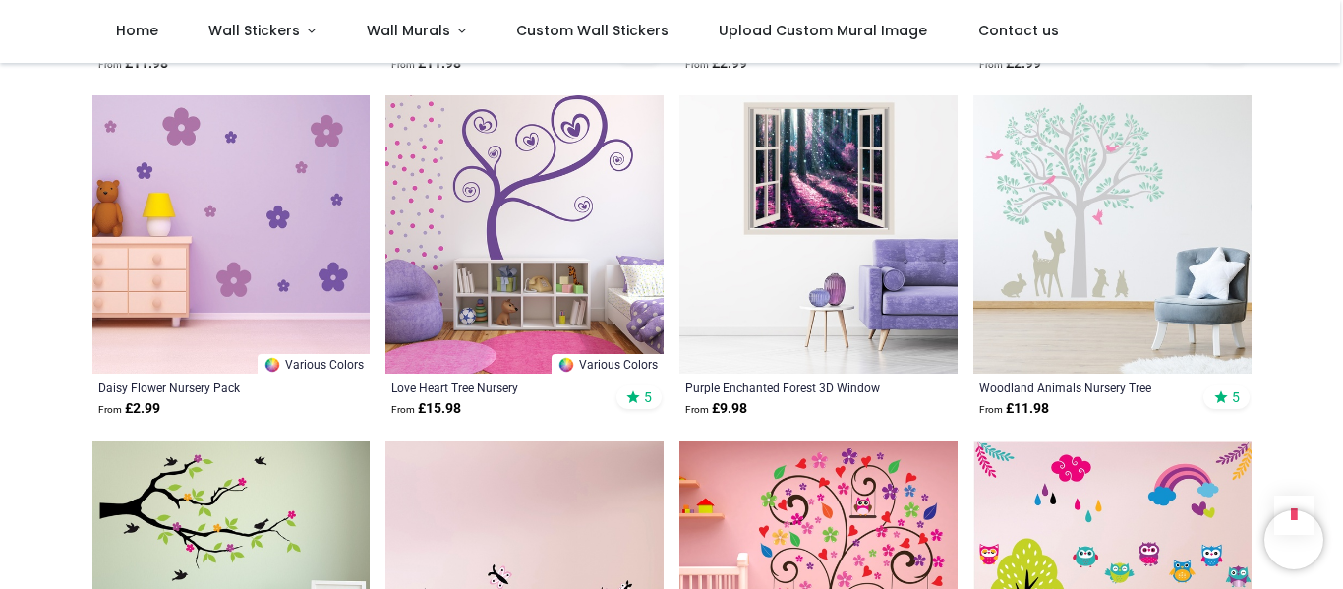
scroll to position [4523, 0]
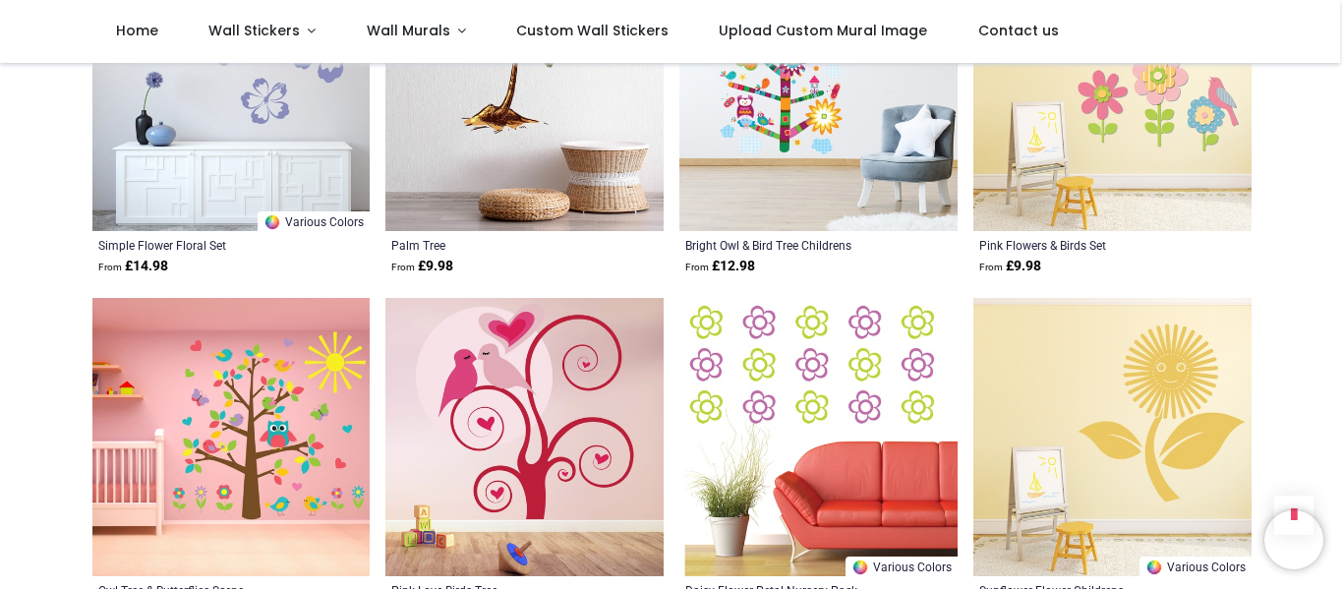
scroll to position [7080, 0]
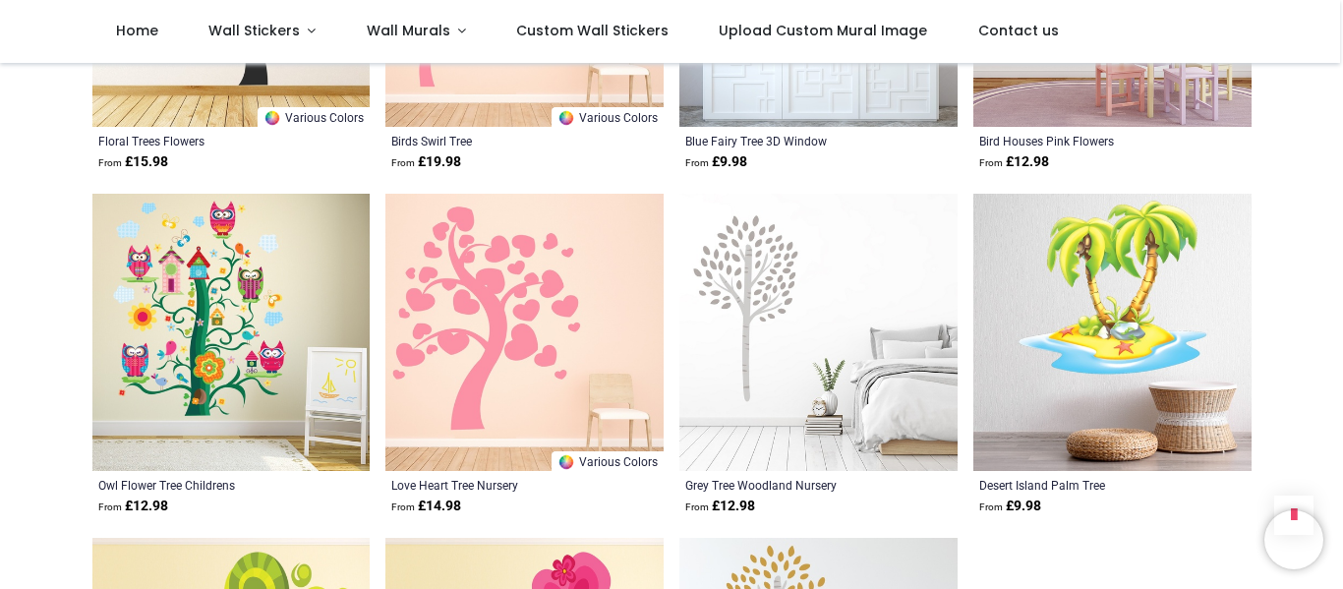
scroll to position [8161, 0]
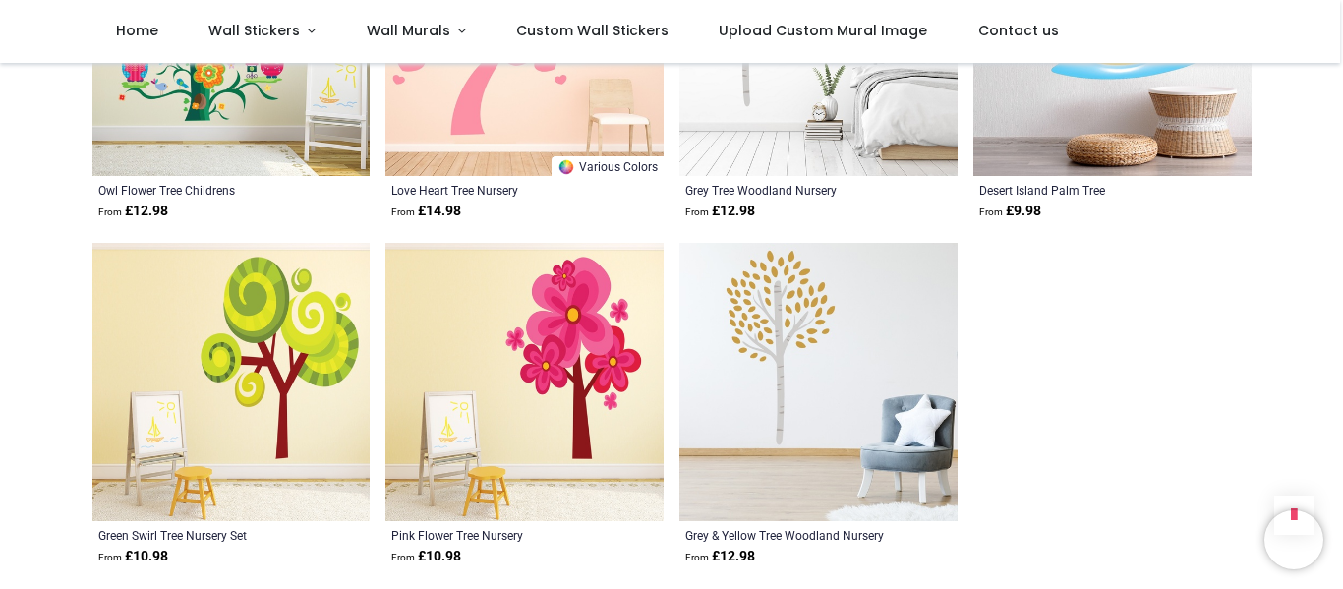
click at [613, 331] on img at bounding box center [524, 382] width 278 height 278
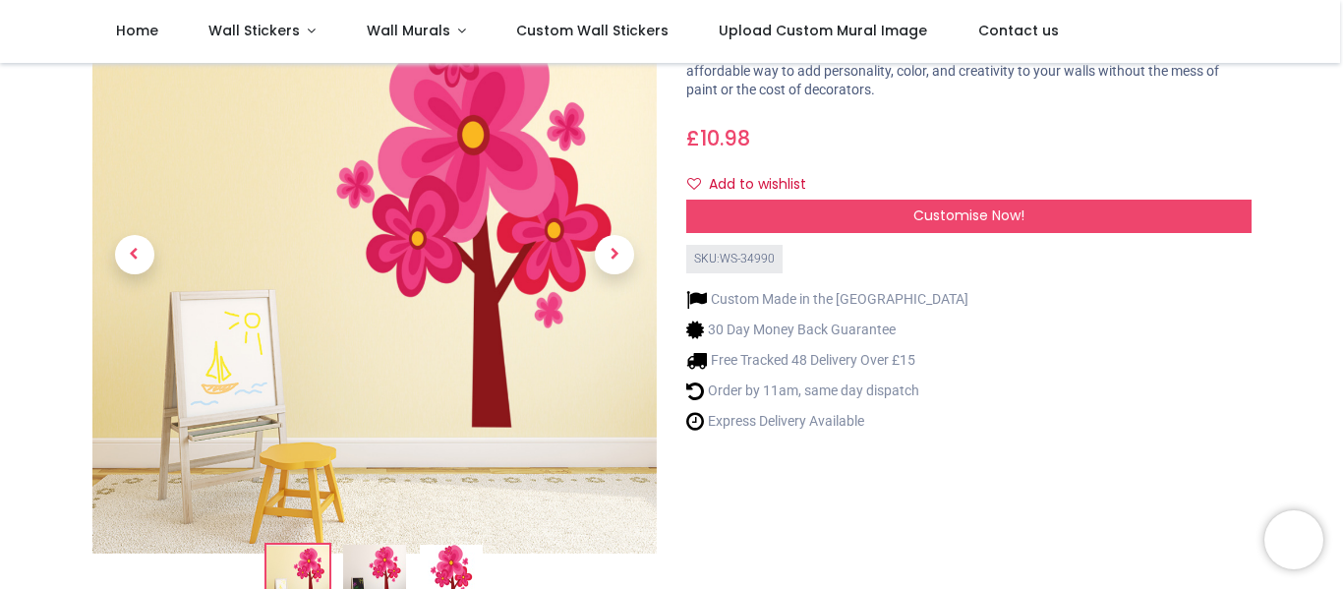
scroll to position [98, 0]
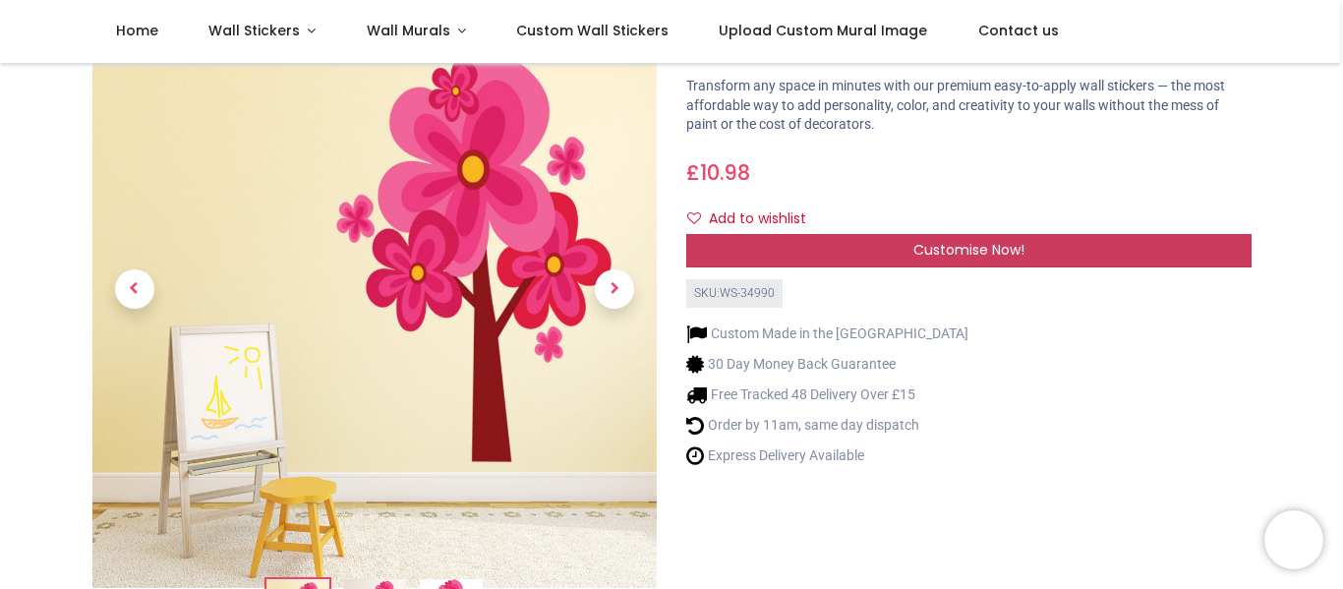
click at [1030, 256] on div "Customise Now!" at bounding box center [968, 250] width 565 height 33
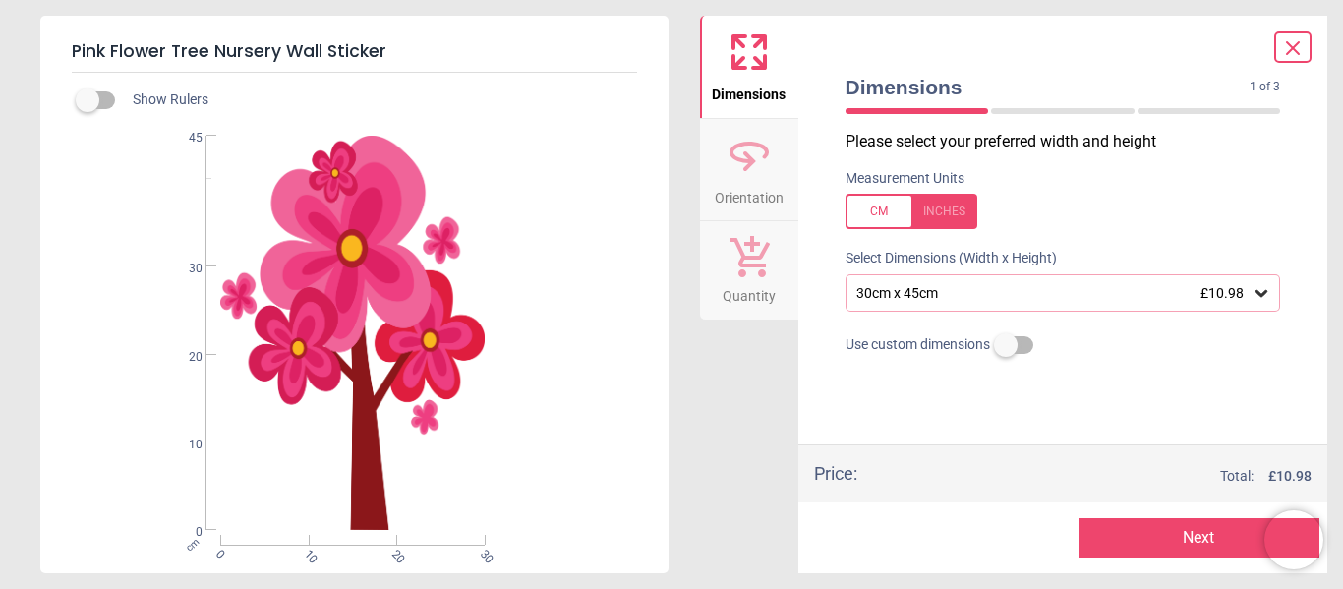
click at [749, 150] on icon at bounding box center [749, 155] width 47 height 47
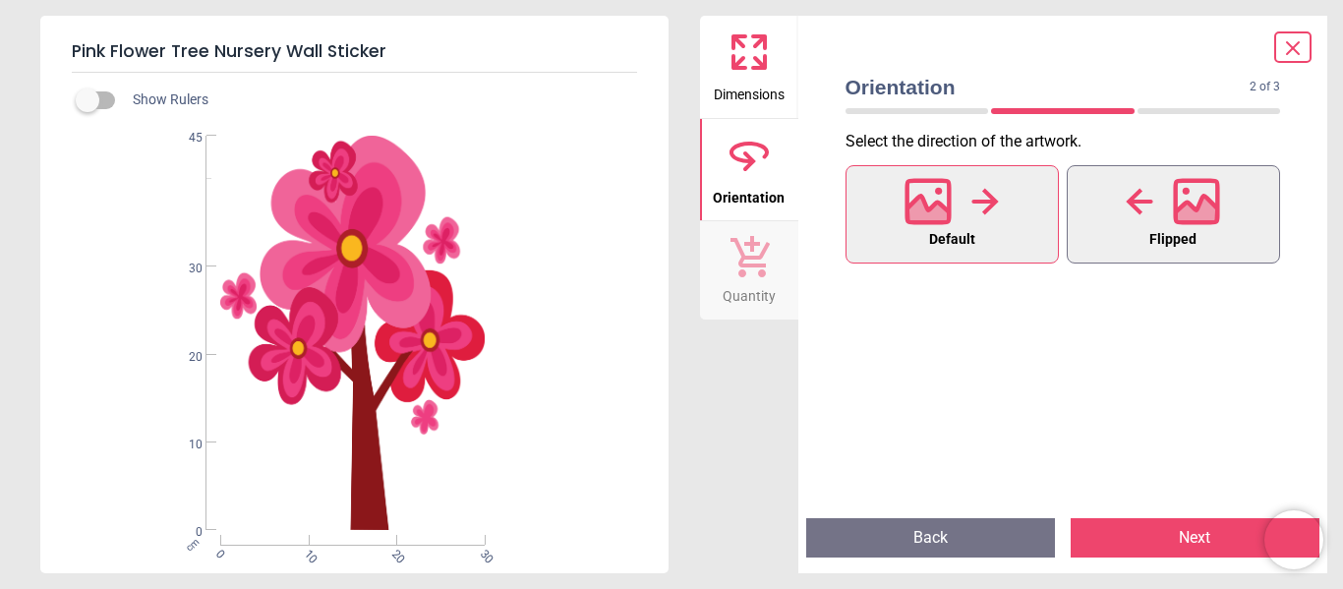
click at [1216, 206] on icon at bounding box center [1196, 201] width 47 height 47
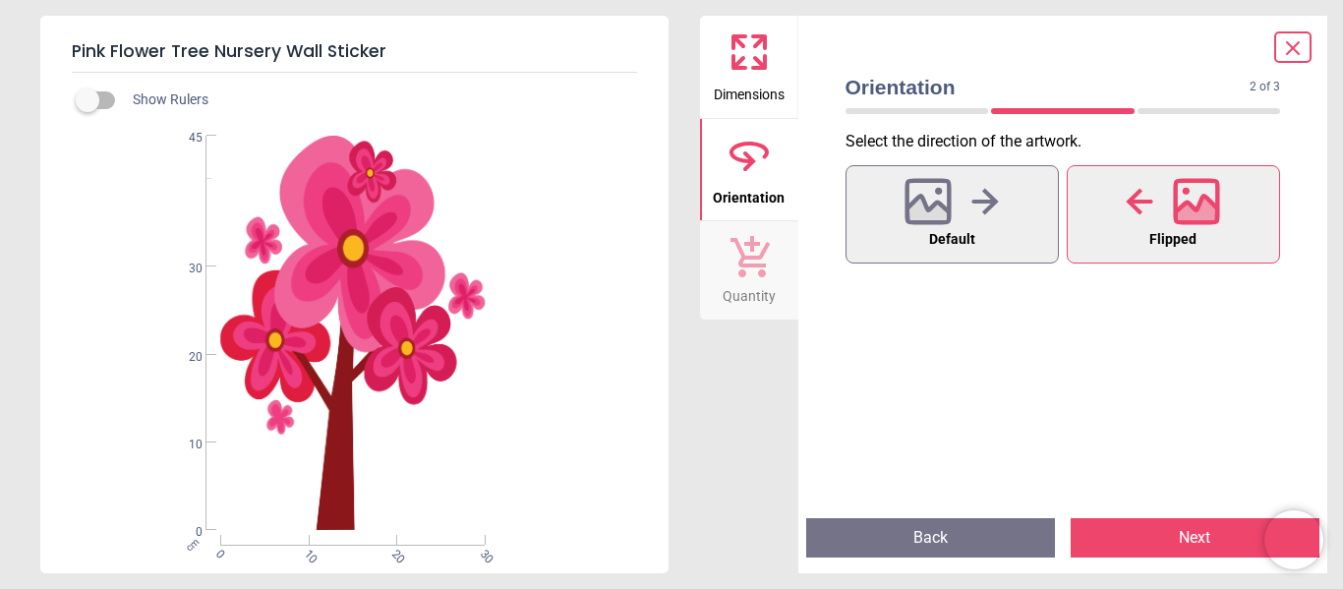
click at [764, 42] on icon at bounding box center [759, 42] width 12 height 12
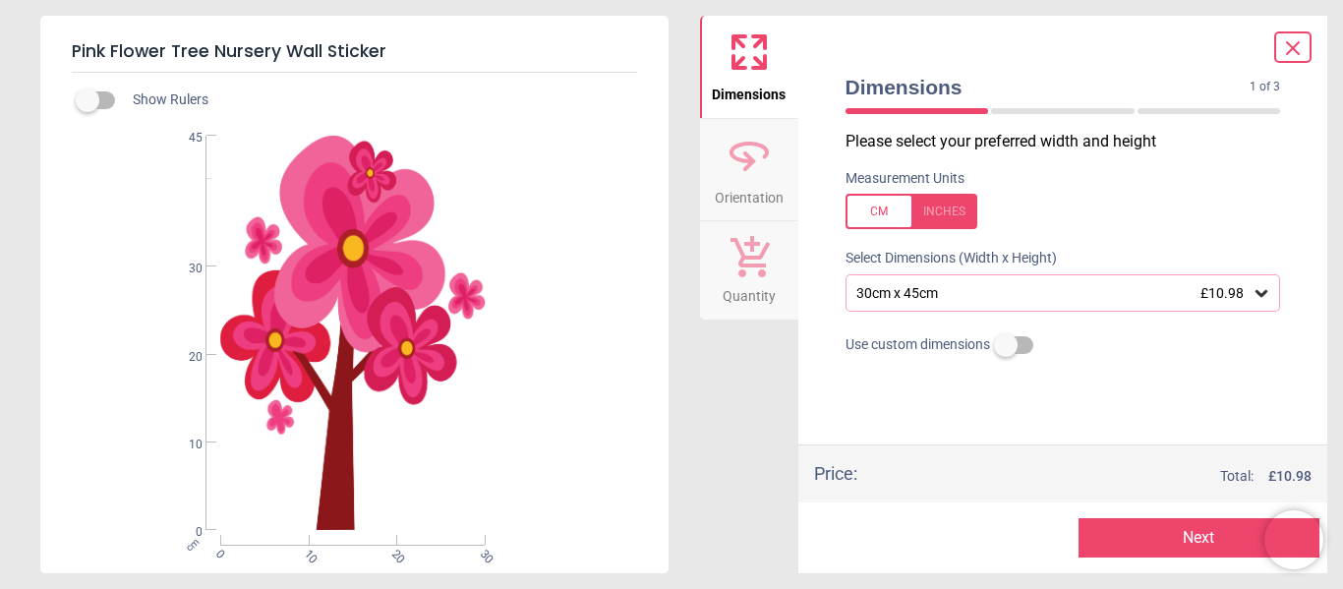
click at [1266, 290] on icon at bounding box center [1262, 293] width 20 height 20
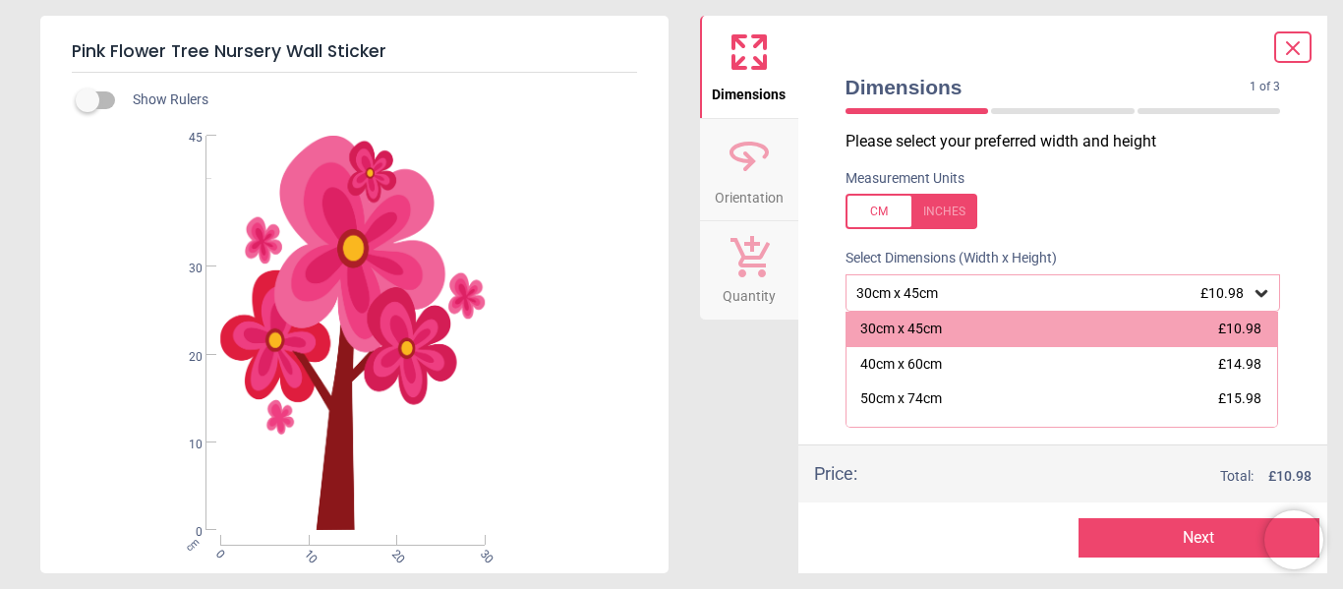
click at [1244, 159] on div "Please select your preferred width and height Measurement Units Select Dimensio…" at bounding box center [1063, 288] width 467 height 314
